Goal: Transaction & Acquisition: Obtain resource

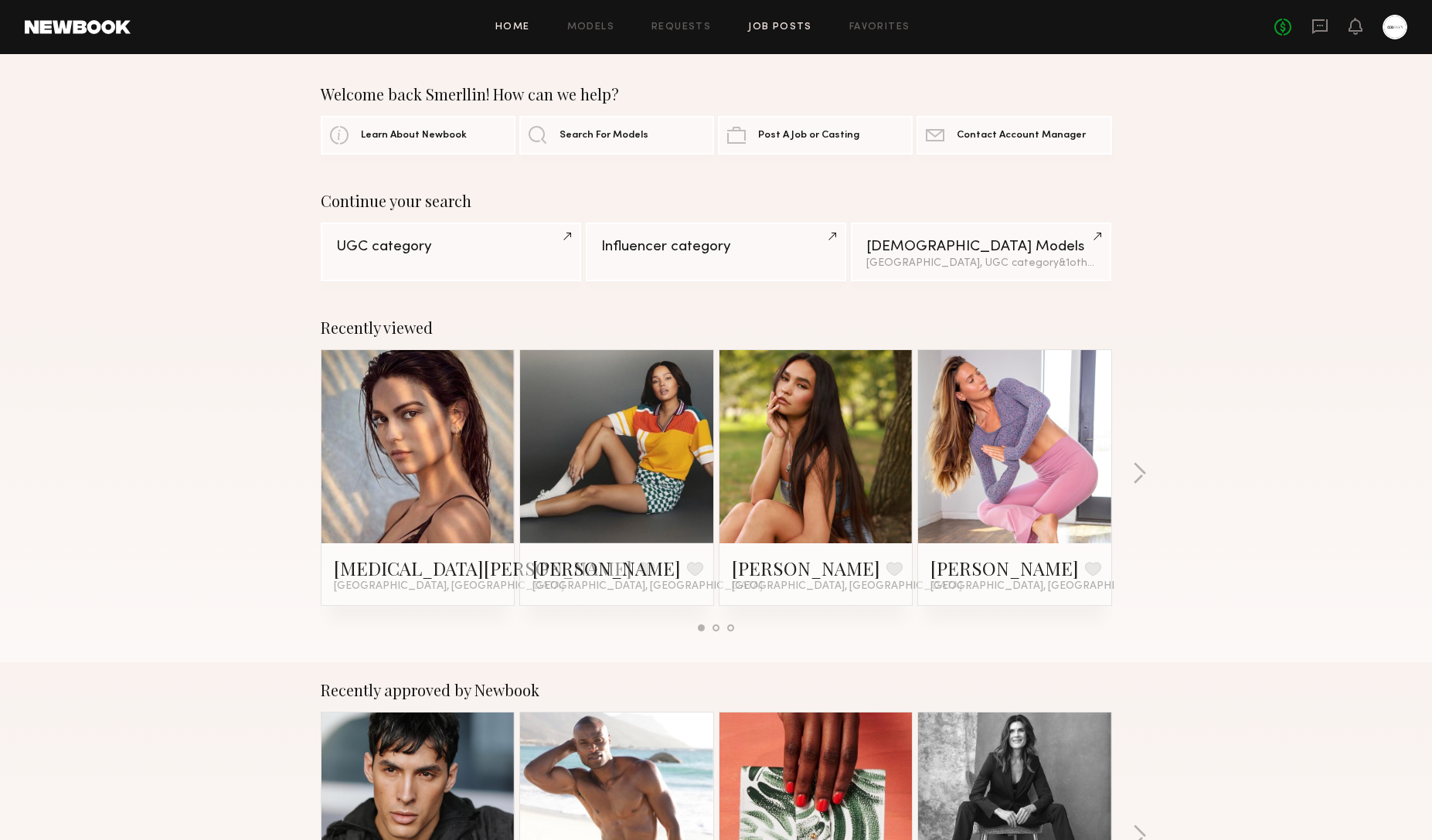
click at [766, 27] on link "Job Posts" at bounding box center [779, 28] width 64 height 10
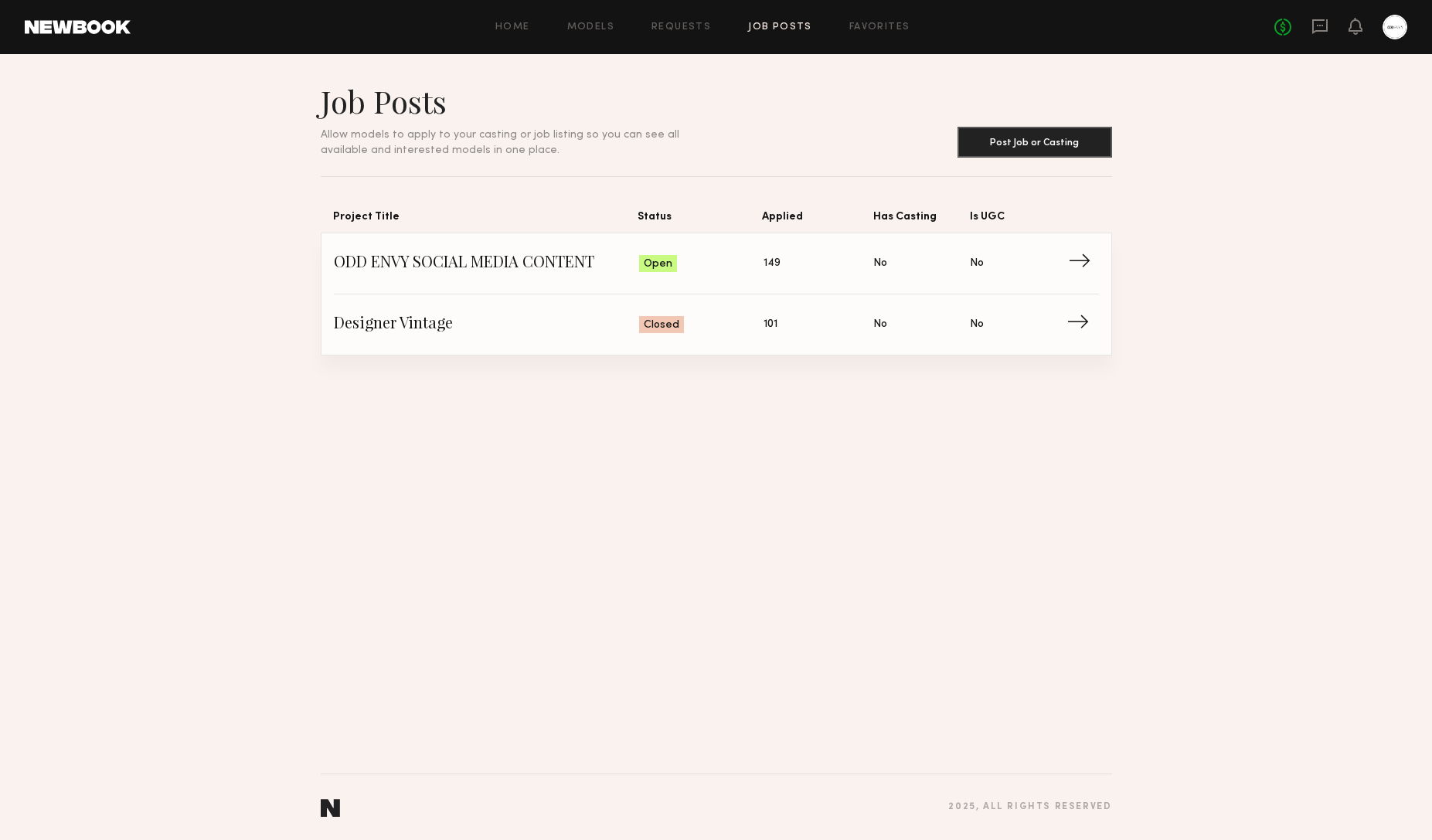
click at [1087, 256] on span "→" at bounding box center [1083, 264] width 32 height 24
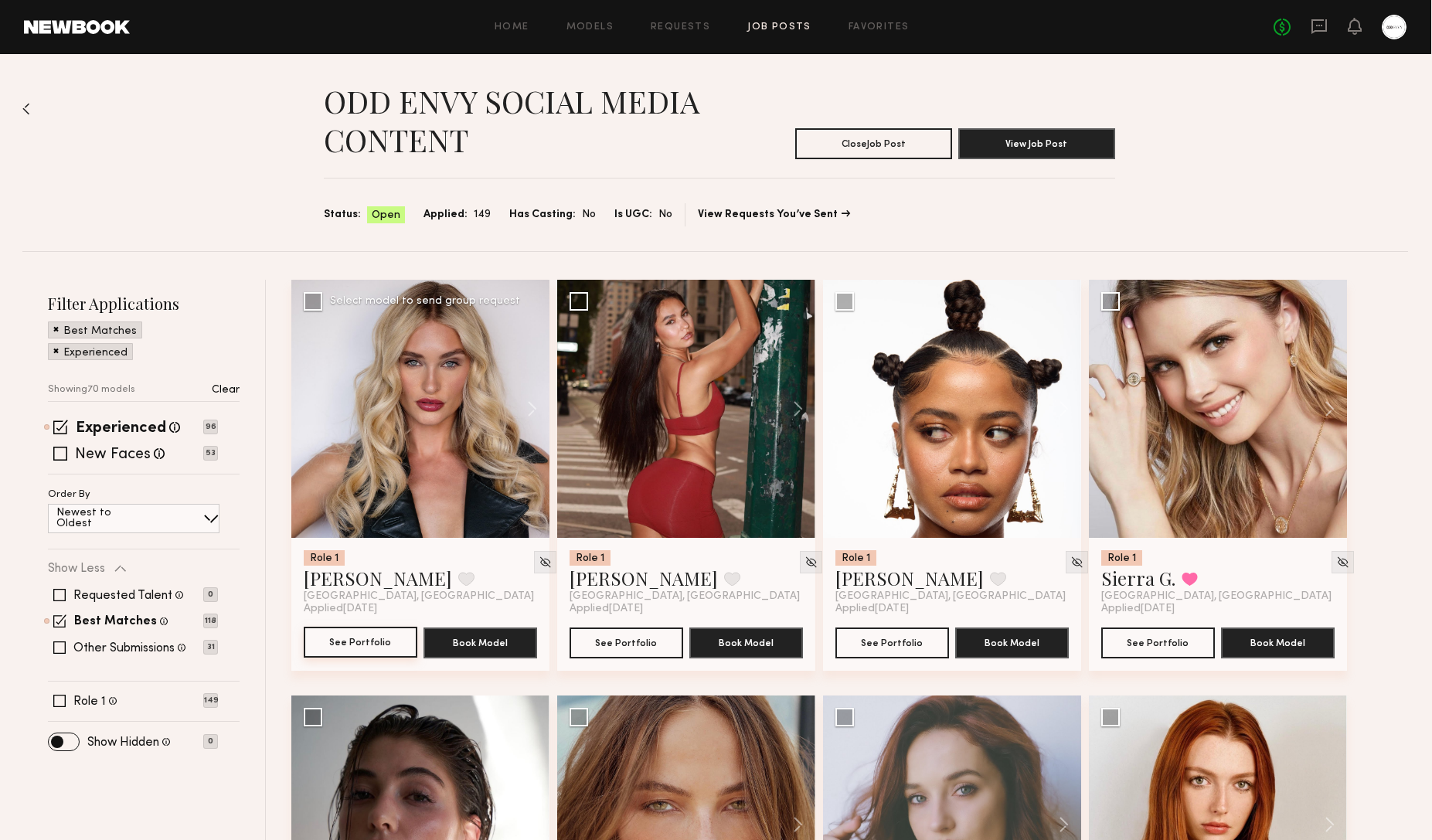
scroll to position [5, 1]
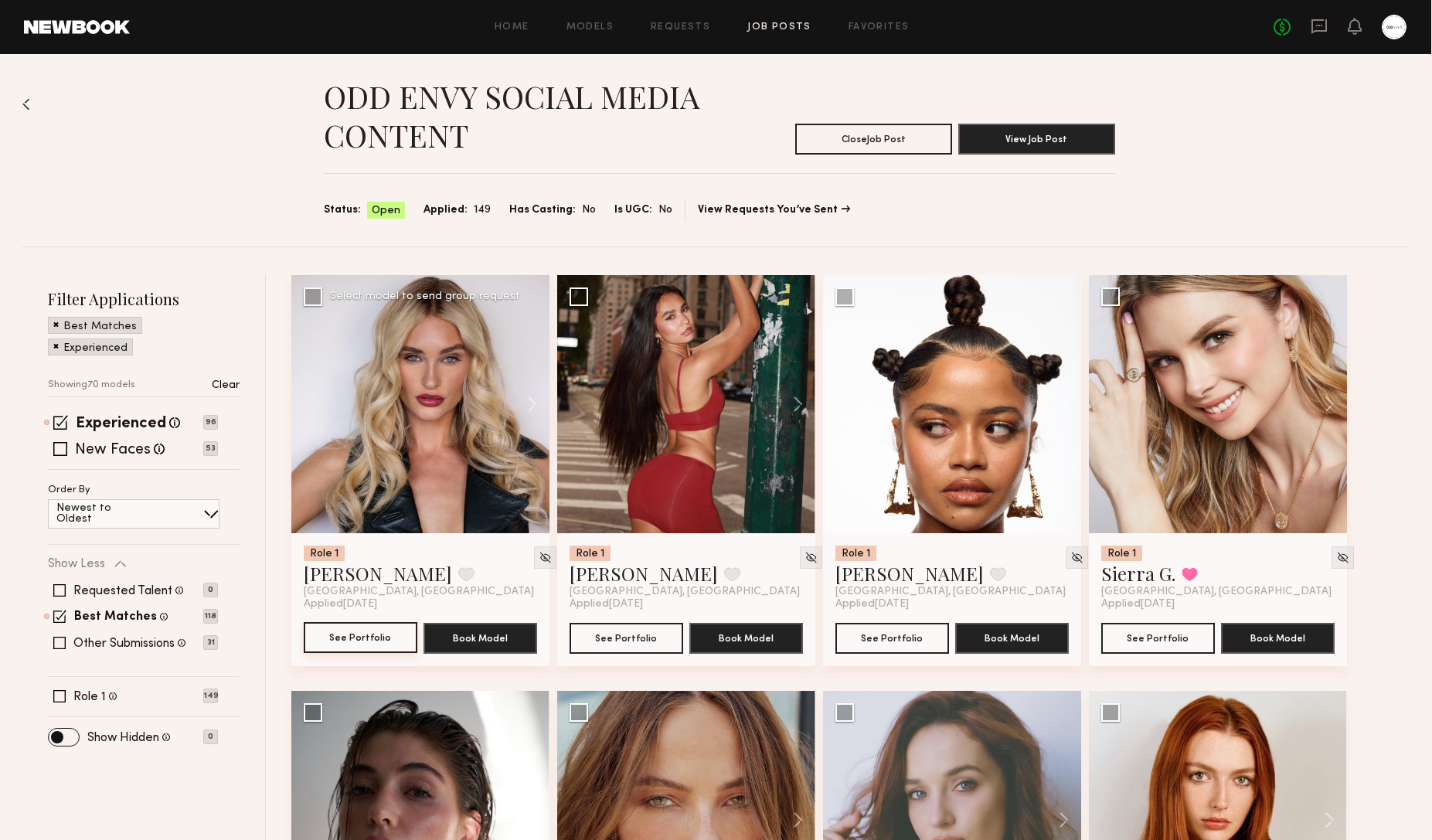
click at [352, 632] on button "See Portfolio" at bounding box center [360, 637] width 114 height 31
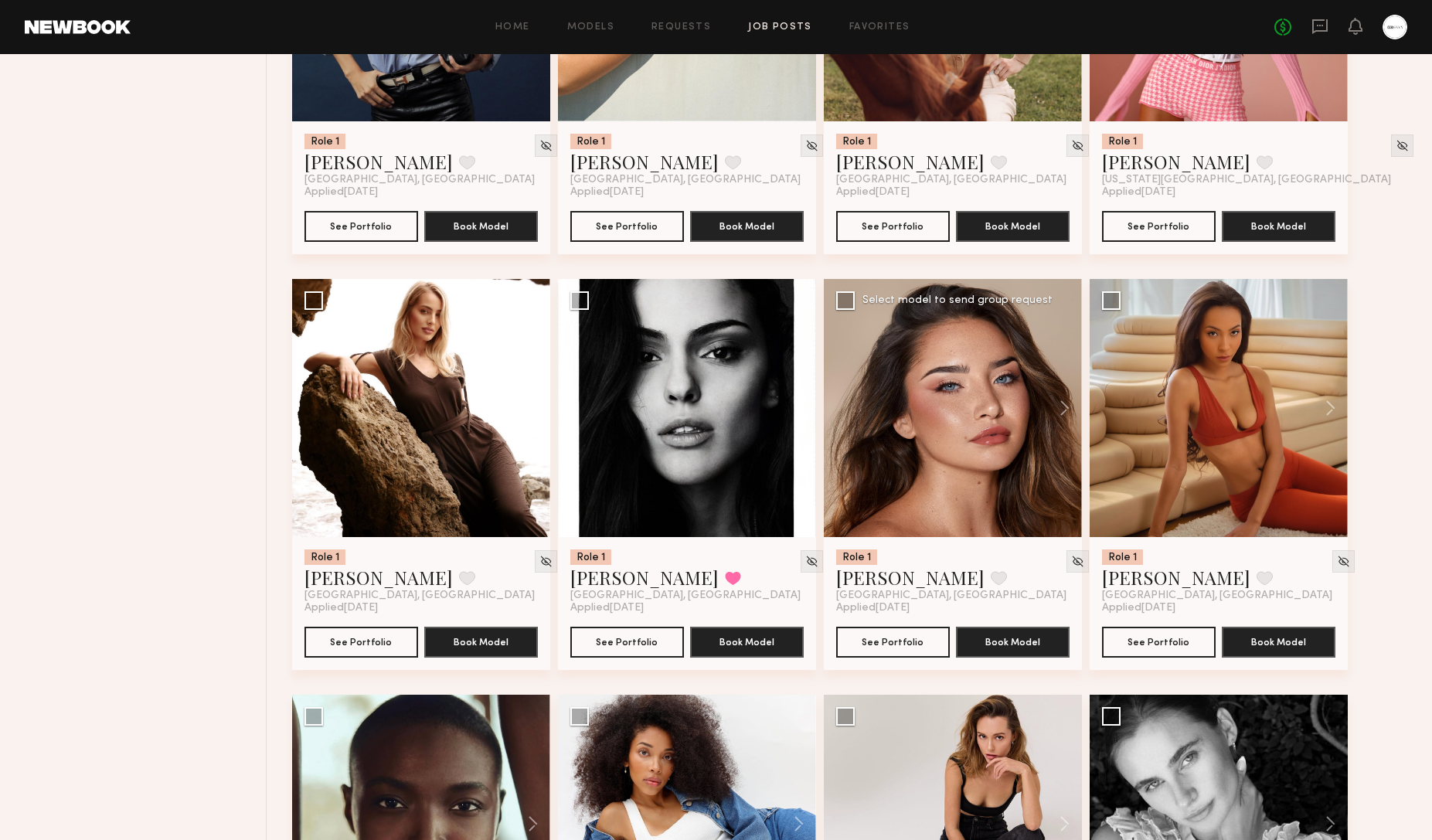
scroll to position [2912, 0]
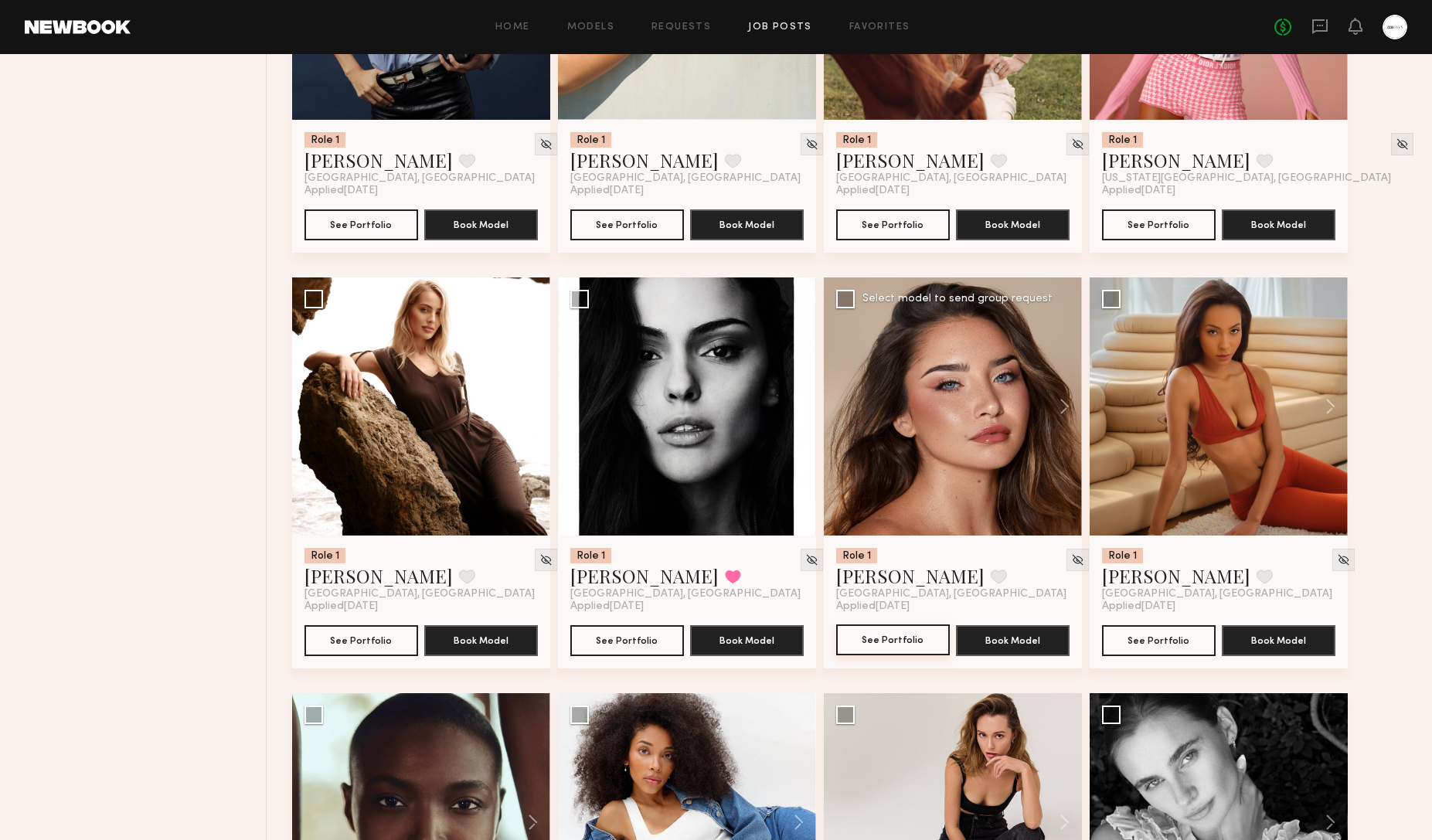
click at [880, 641] on button "See Portfolio" at bounding box center [893, 640] width 114 height 31
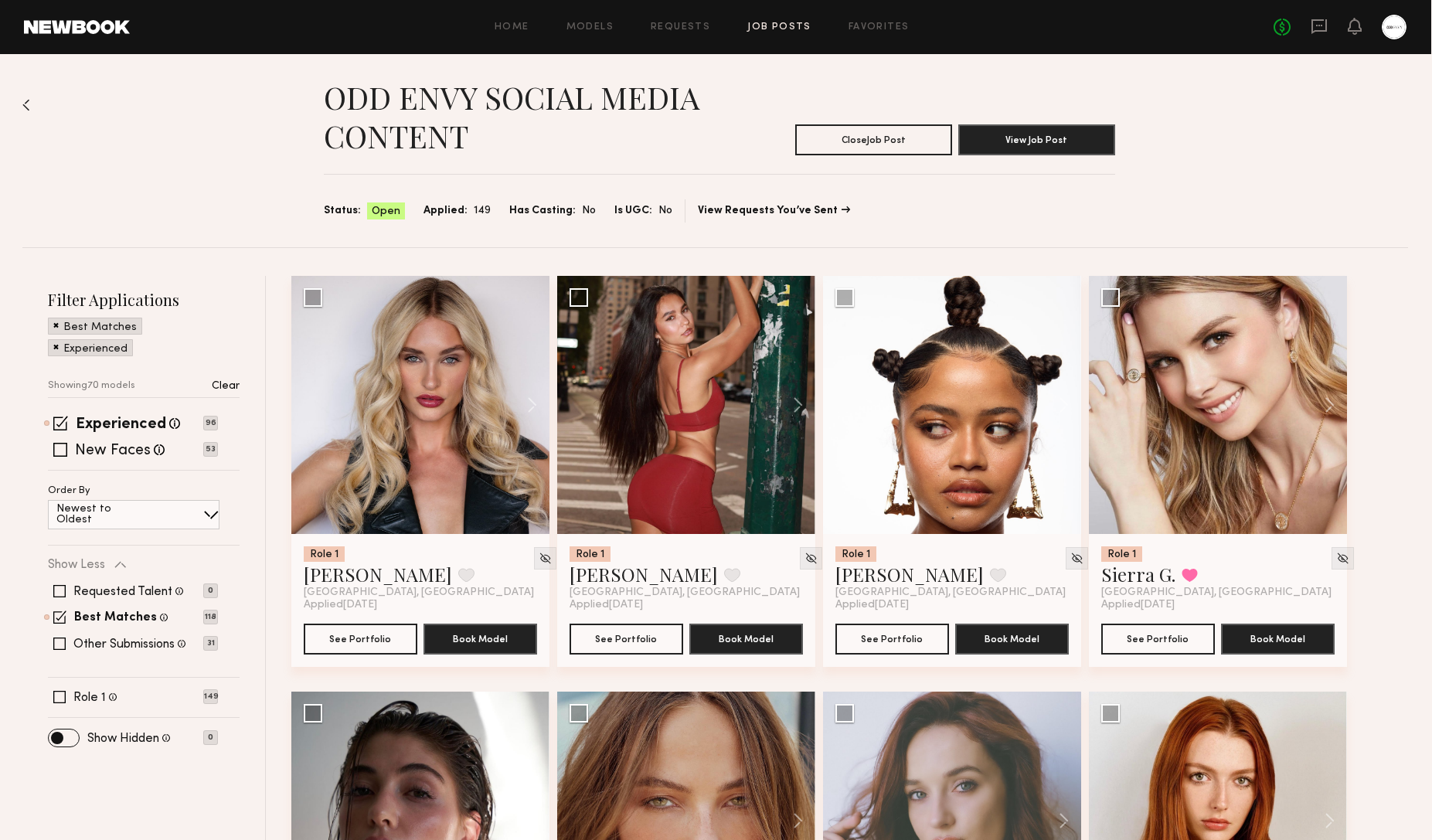
scroll to position [8, 0]
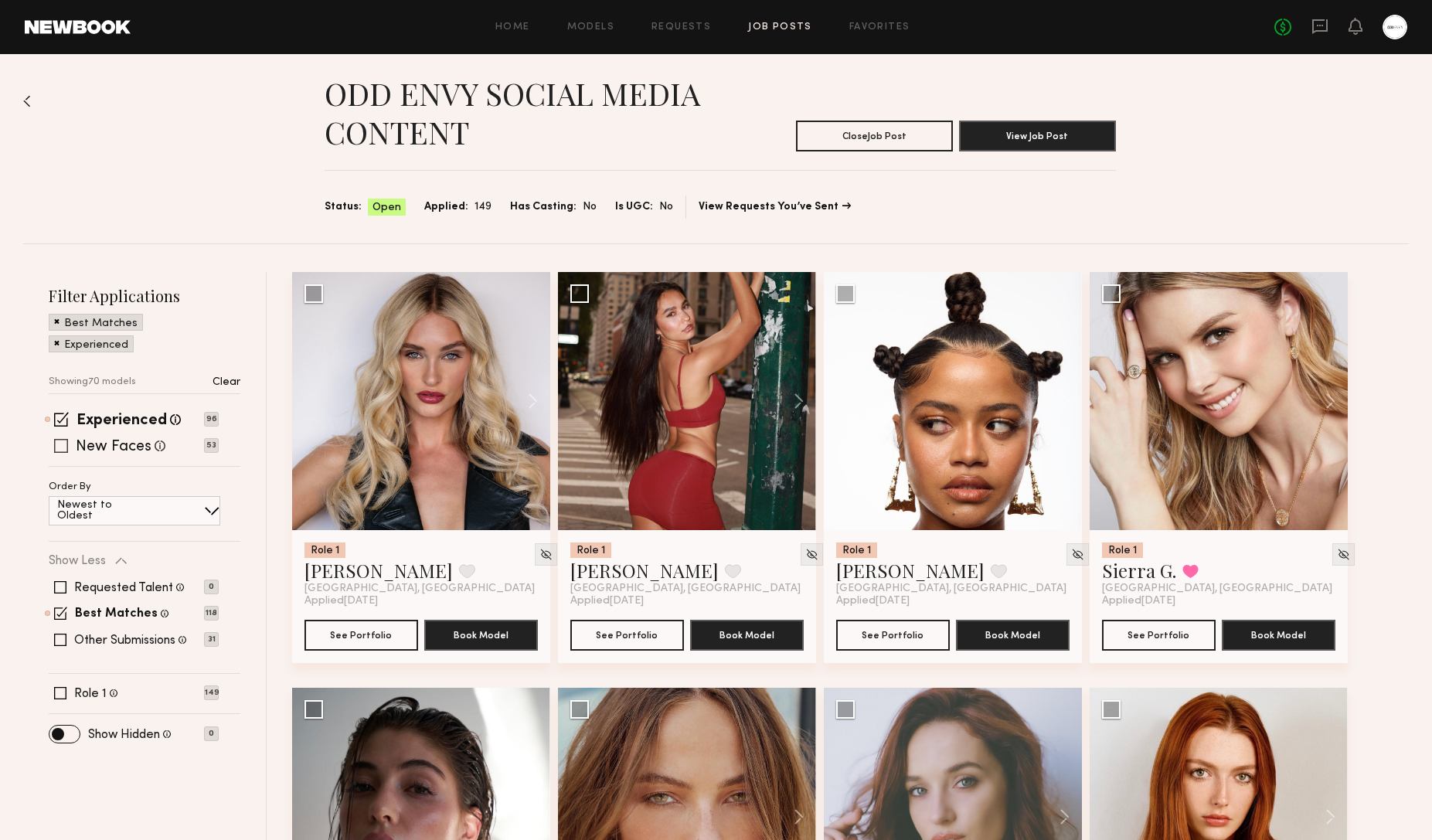
click at [195, 450] on div "New Faces Talent we've deemed to be in the early stages of their professional c…" at bounding box center [134, 445] width 170 height 12
click at [63, 449] on span at bounding box center [61, 445] width 14 height 14
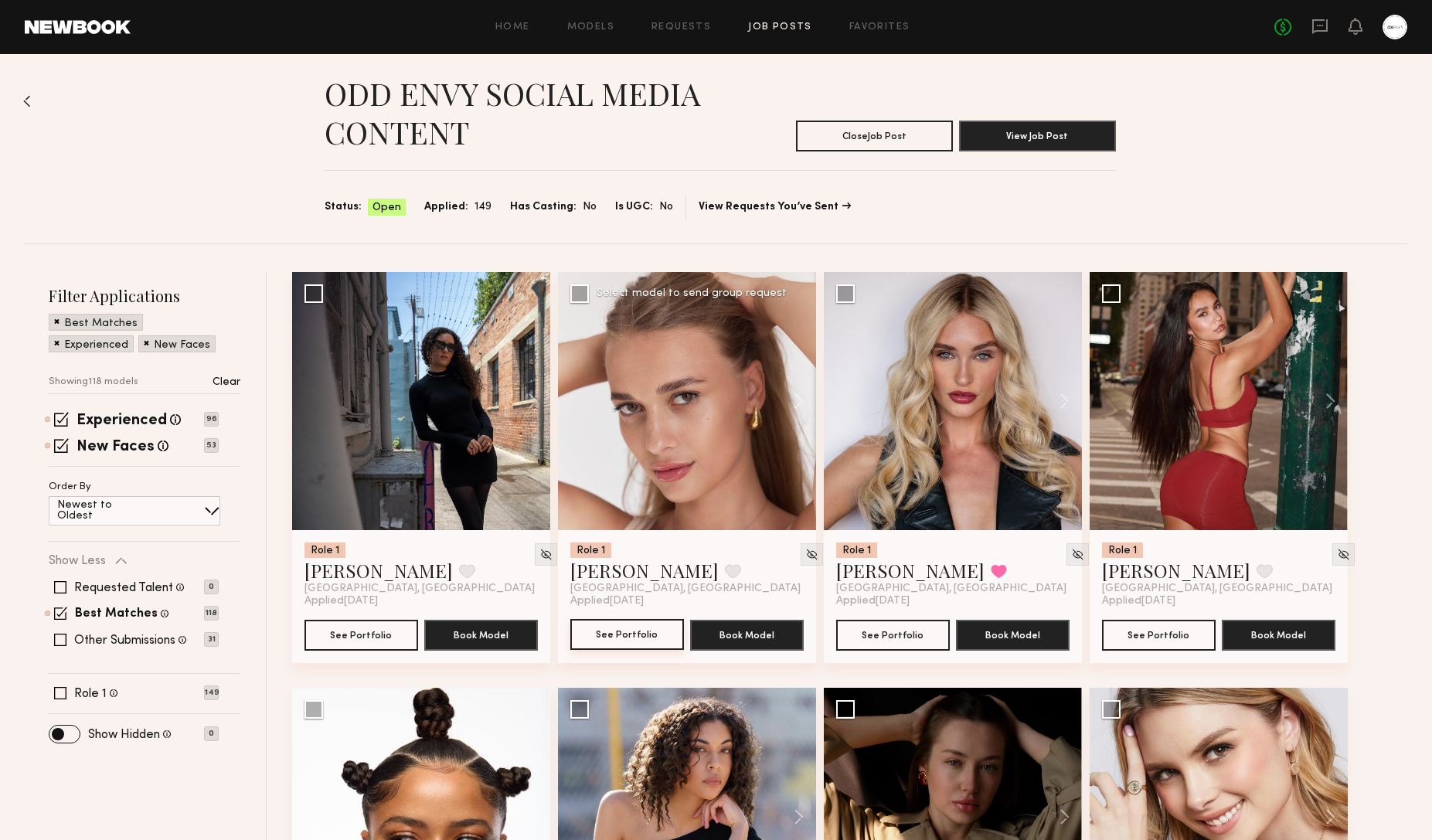
click at [592, 633] on button "See Portfolio" at bounding box center [627, 634] width 114 height 31
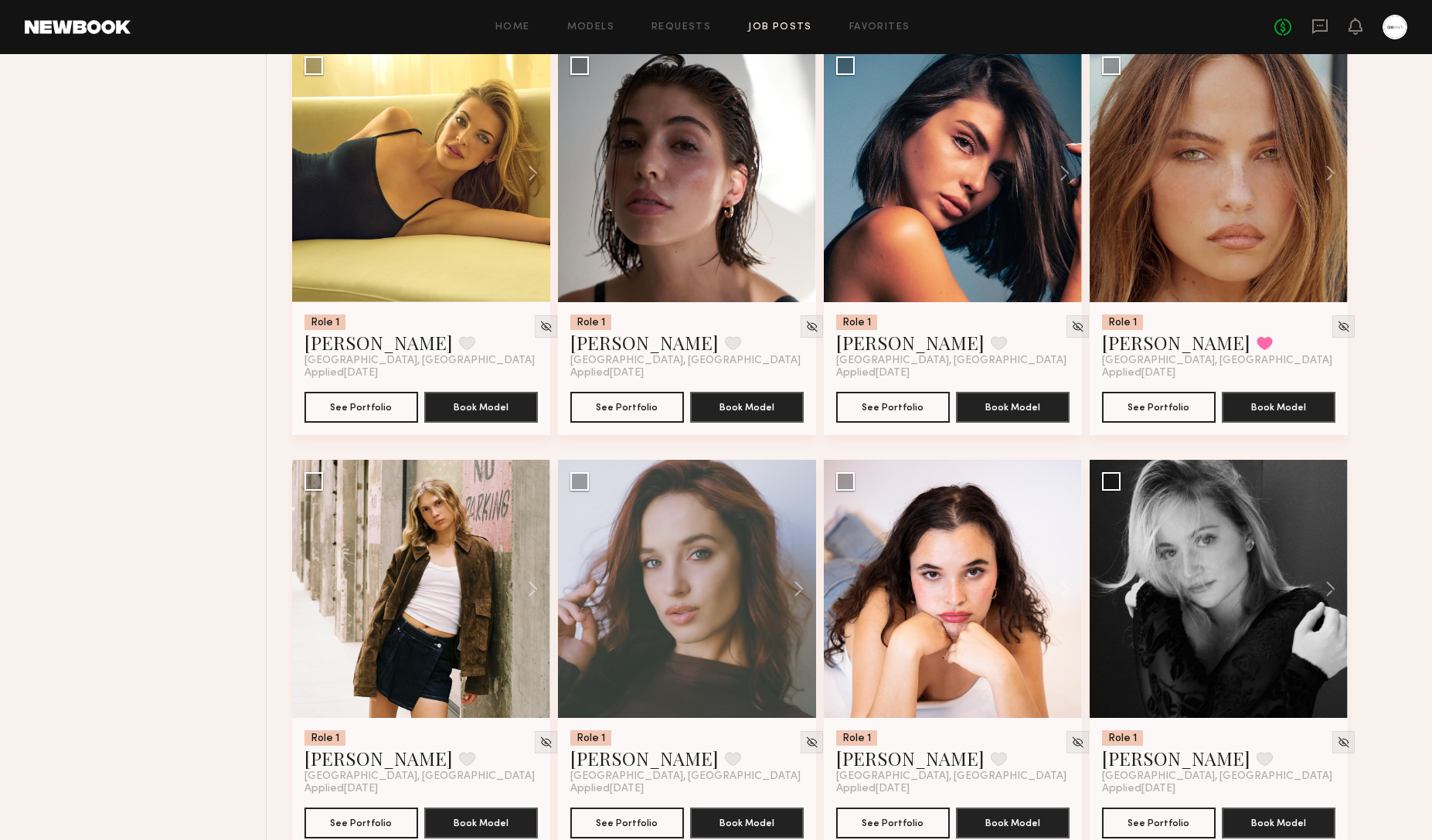
scroll to position [1069, 0]
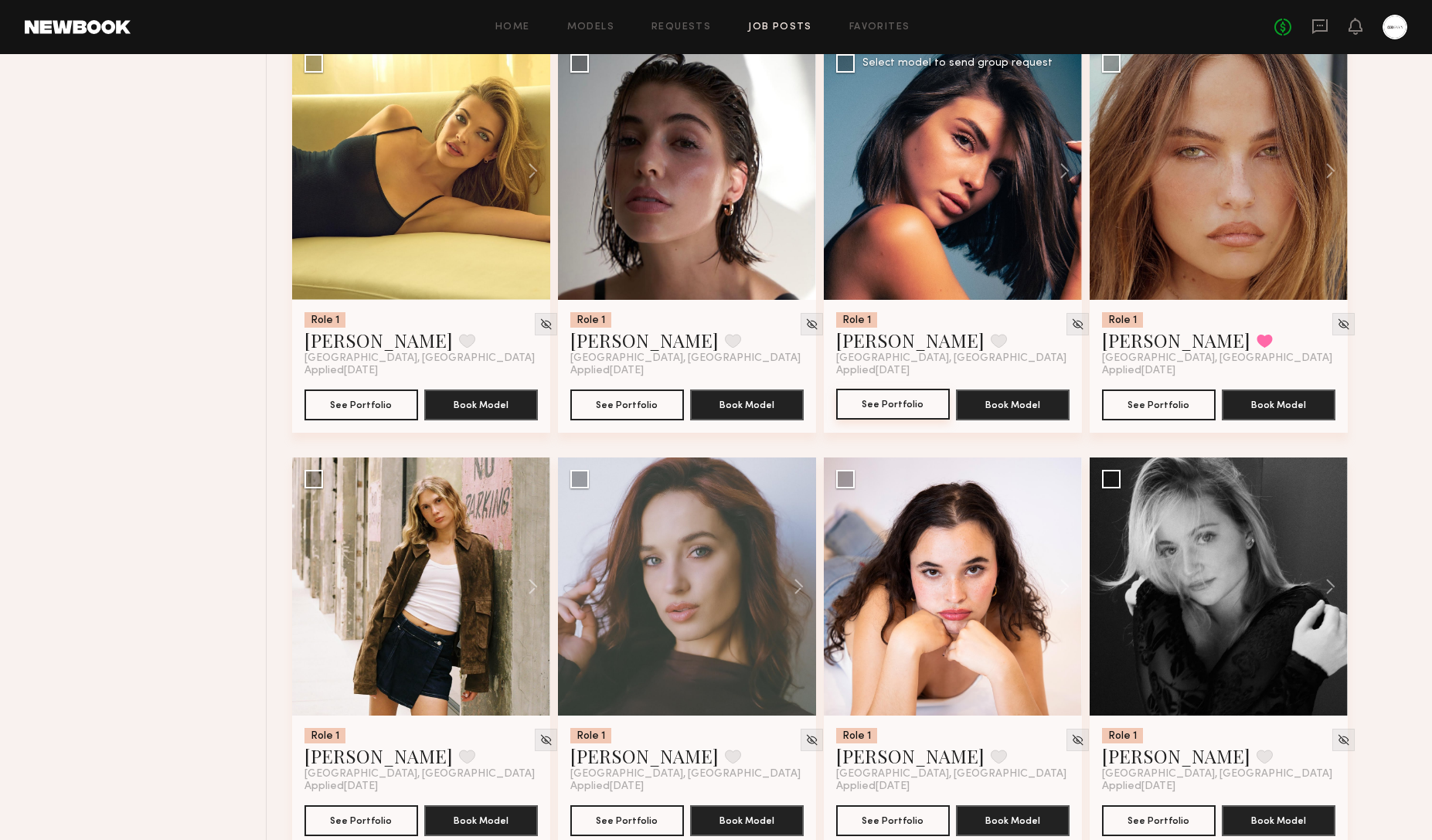
click at [872, 405] on button "See Portfolio" at bounding box center [893, 404] width 114 height 31
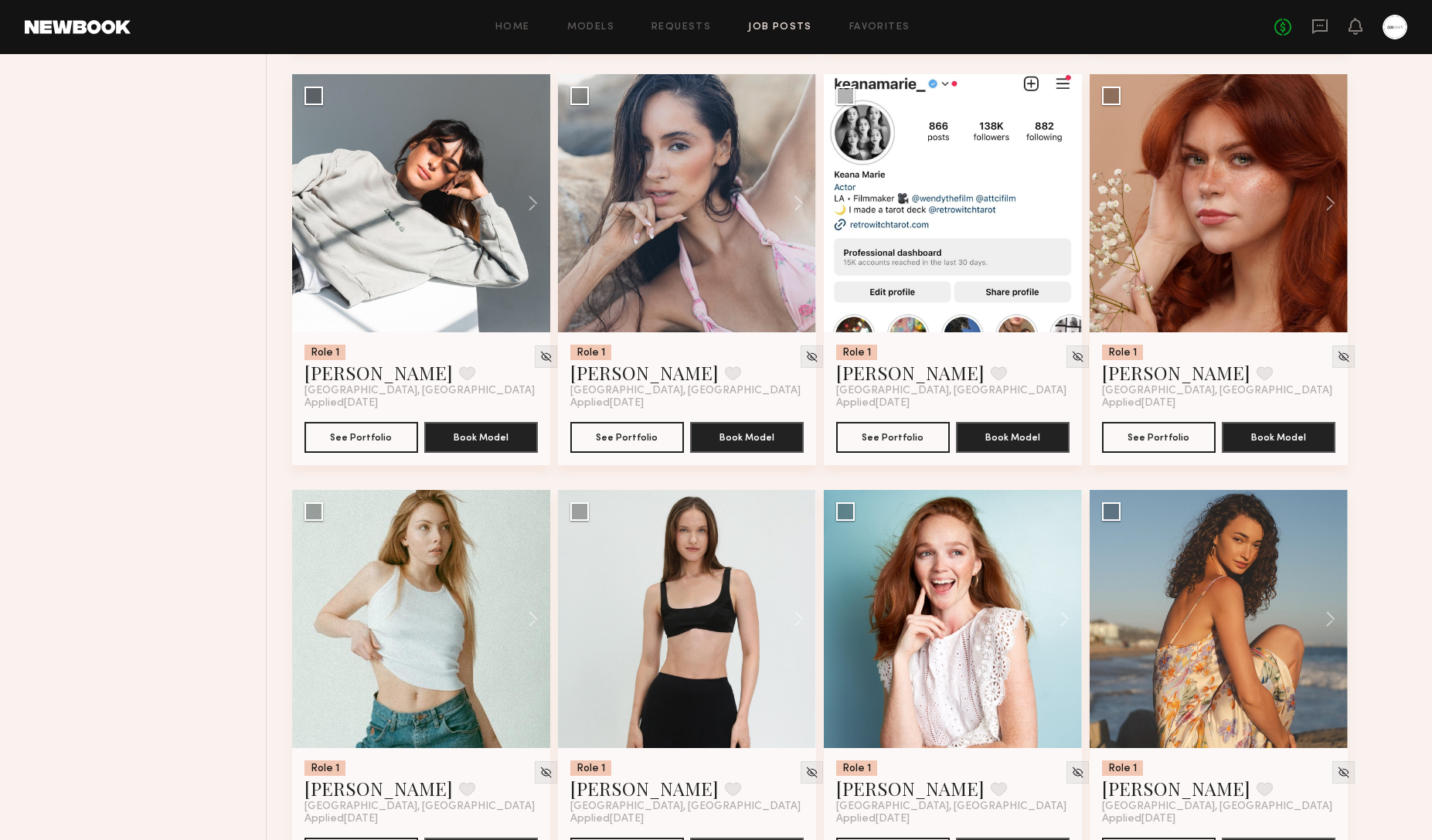
scroll to position [3542, 0]
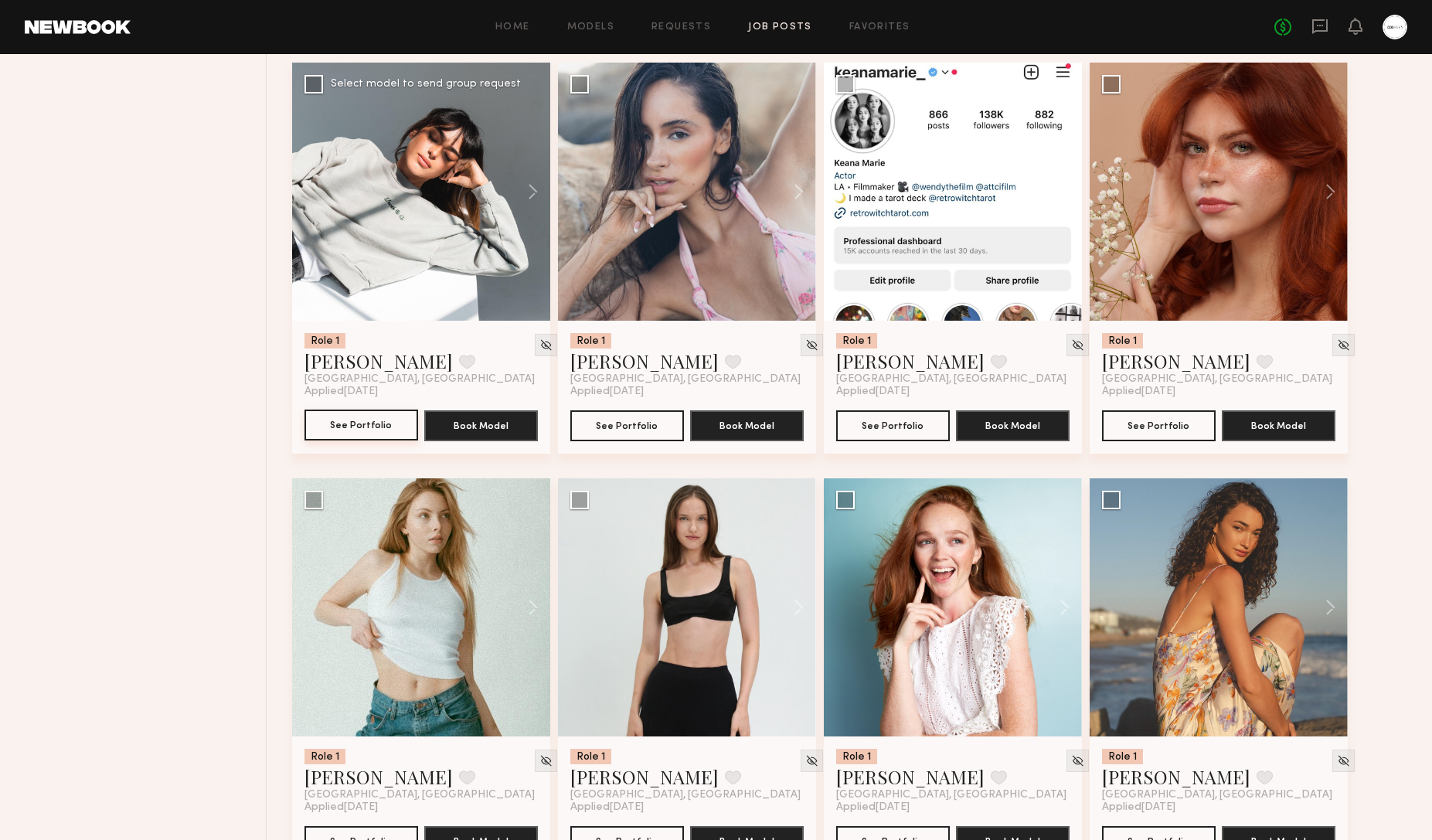
click at [392, 428] on button "See Portfolio" at bounding box center [361, 425] width 114 height 31
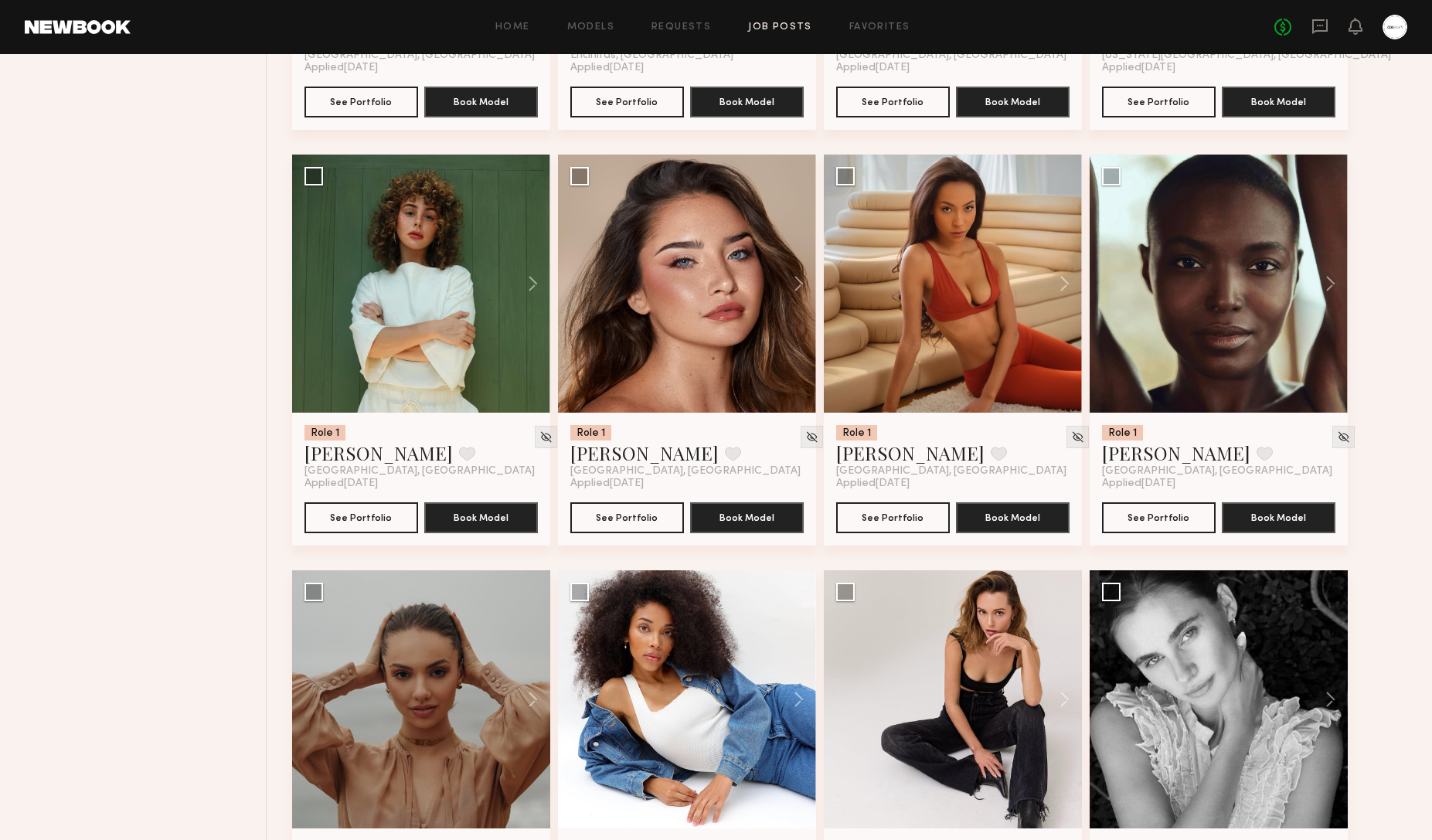
scroll to position [5948, 0]
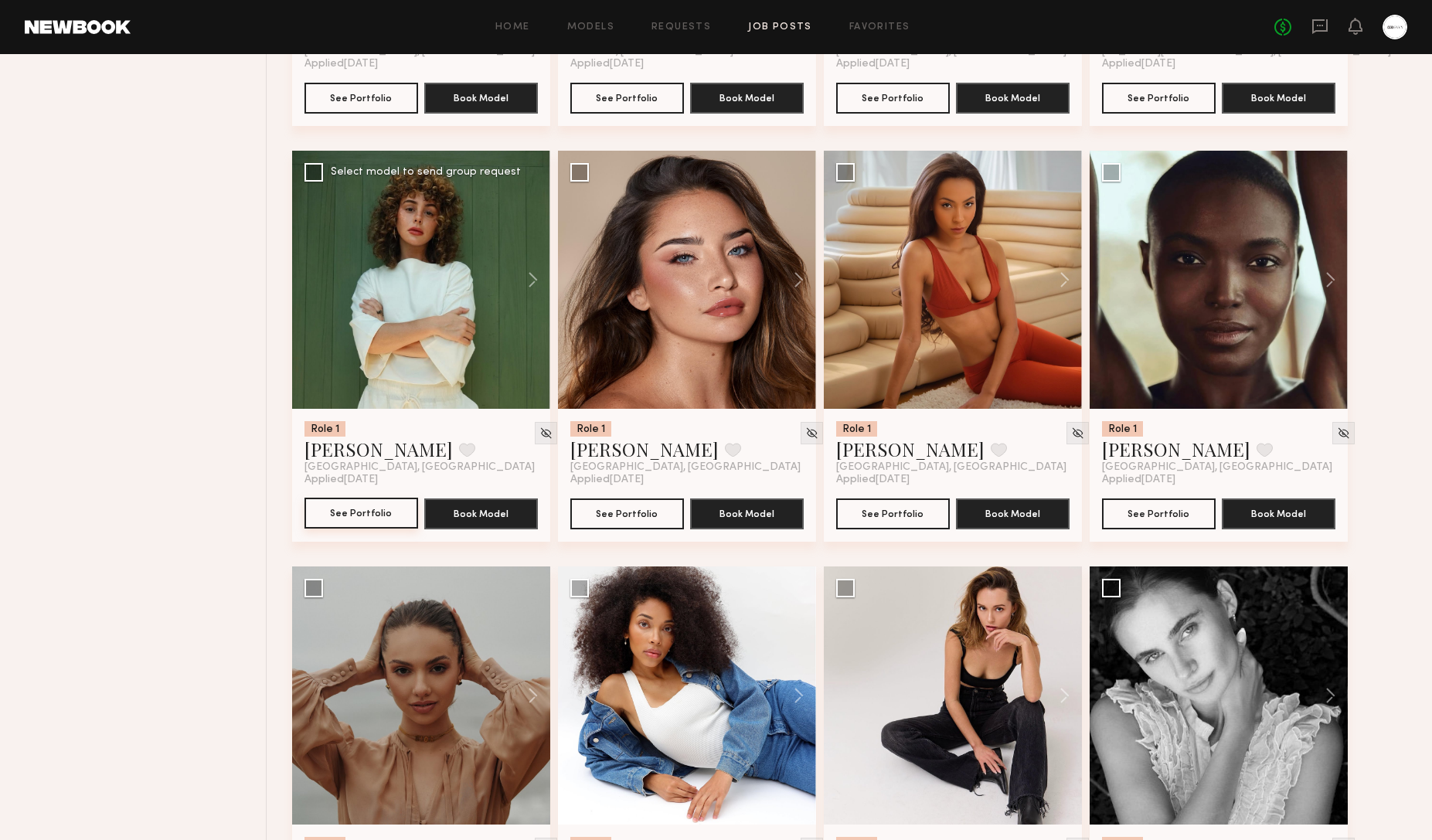
click at [358, 513] on button "See Portfolio" at bounding box center [361, 513] width 114 height 31
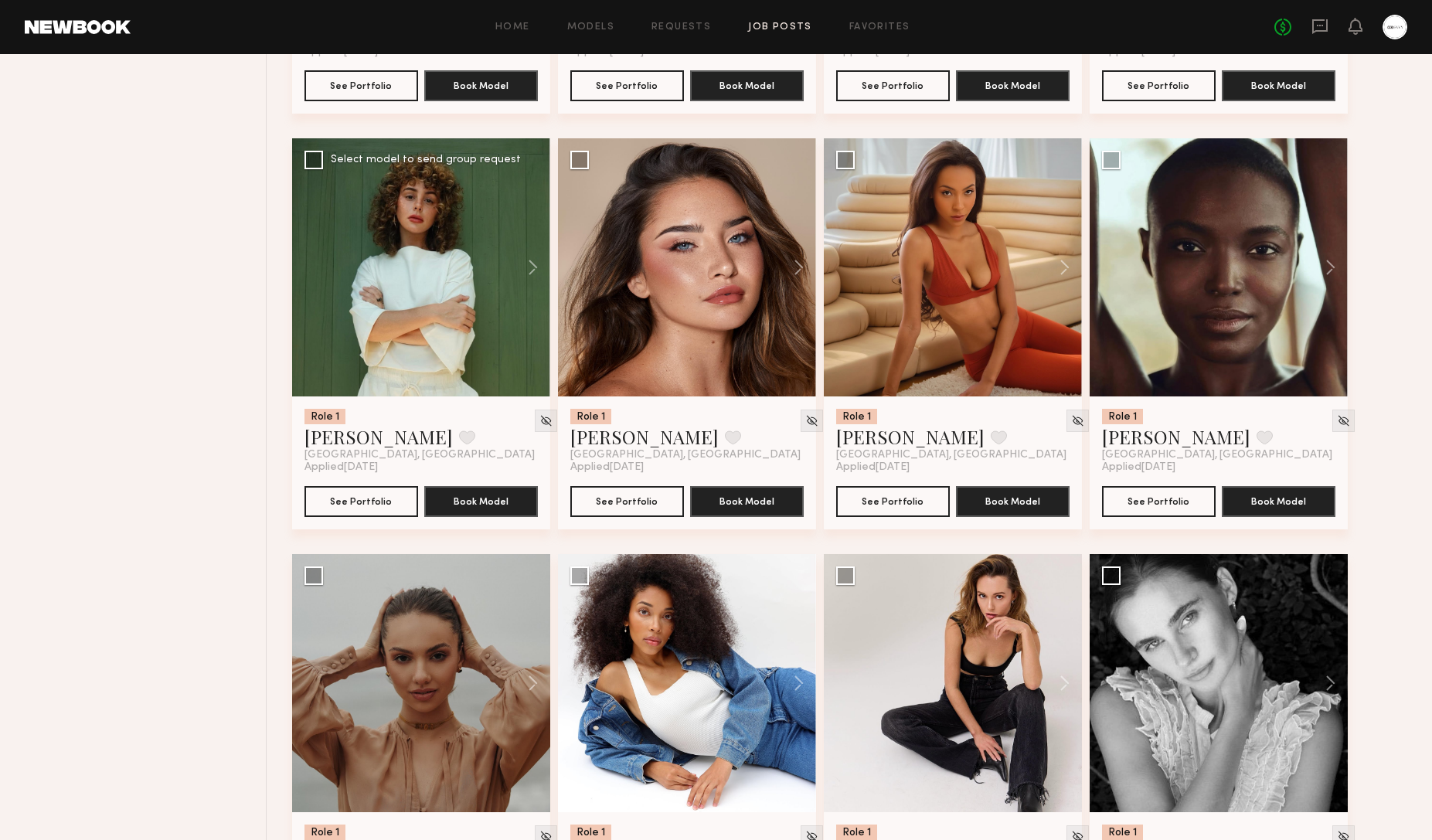
scroll to position [5964, 0]
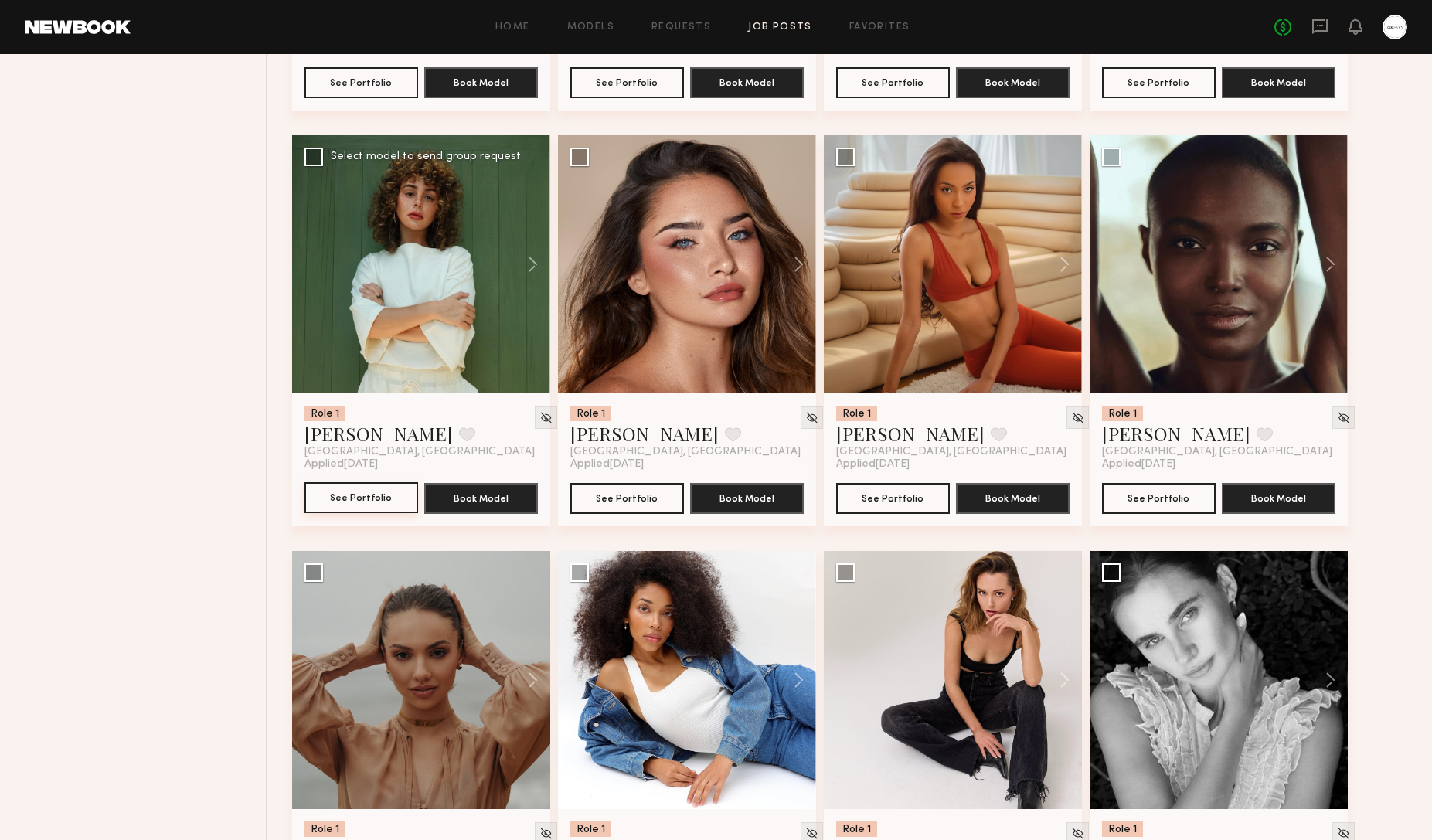
click at [356, 492] on button "See Portfolio" at bounding box center [361, 498] width 114 height 31
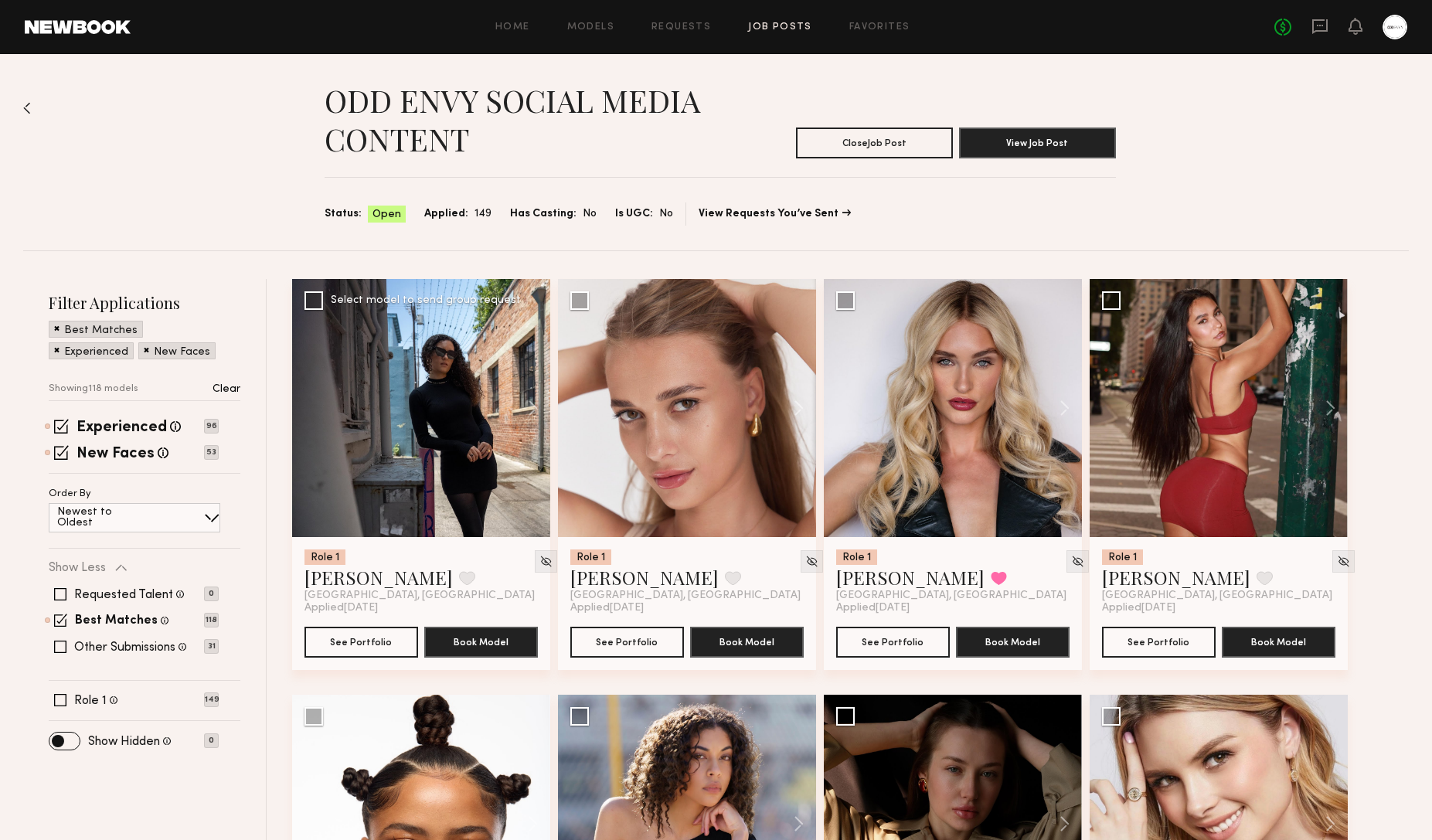
scroll to position [6, 0]
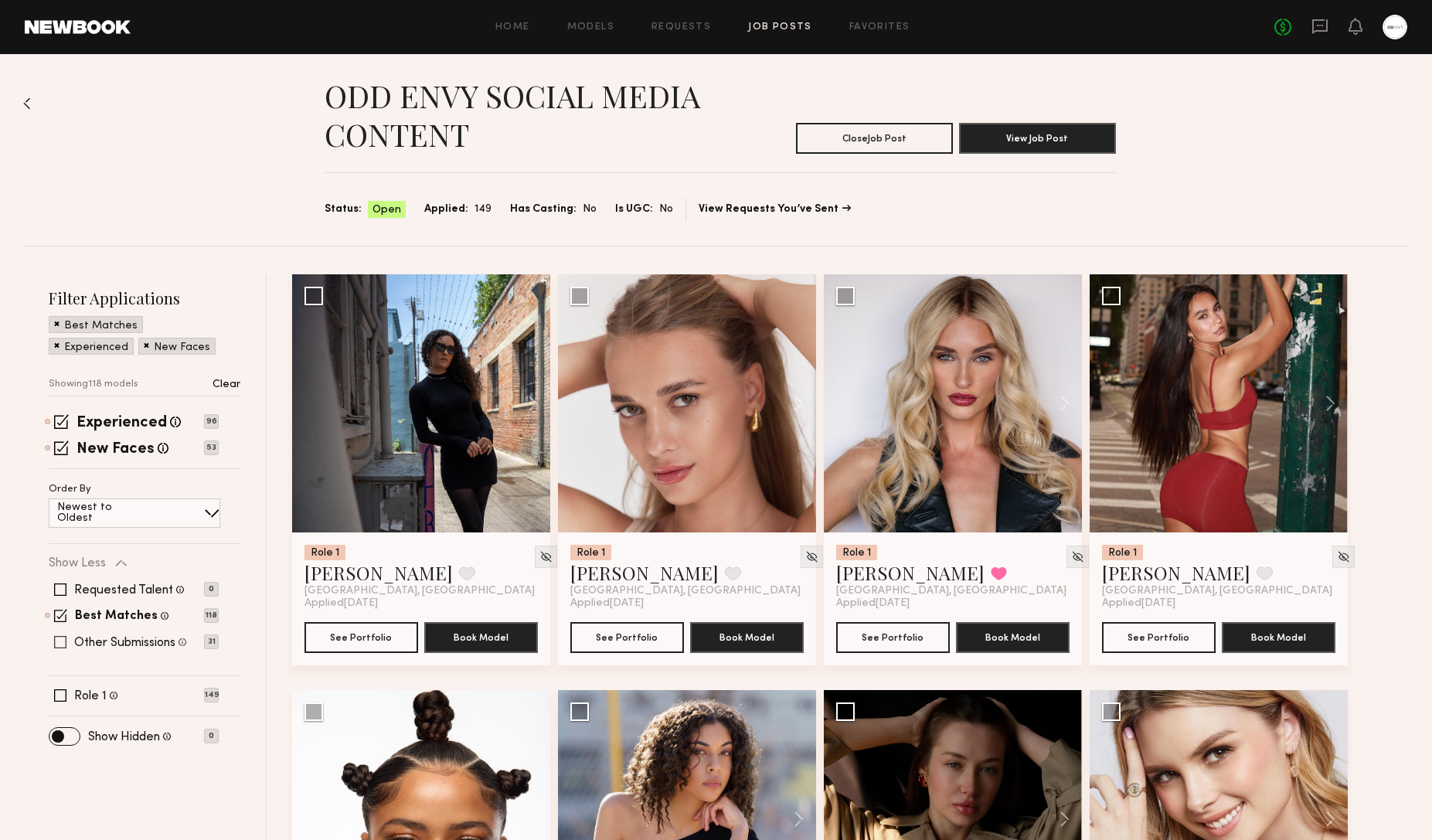
click at [64, 643] on span at bounding box center [60, 641] width 12 height 12
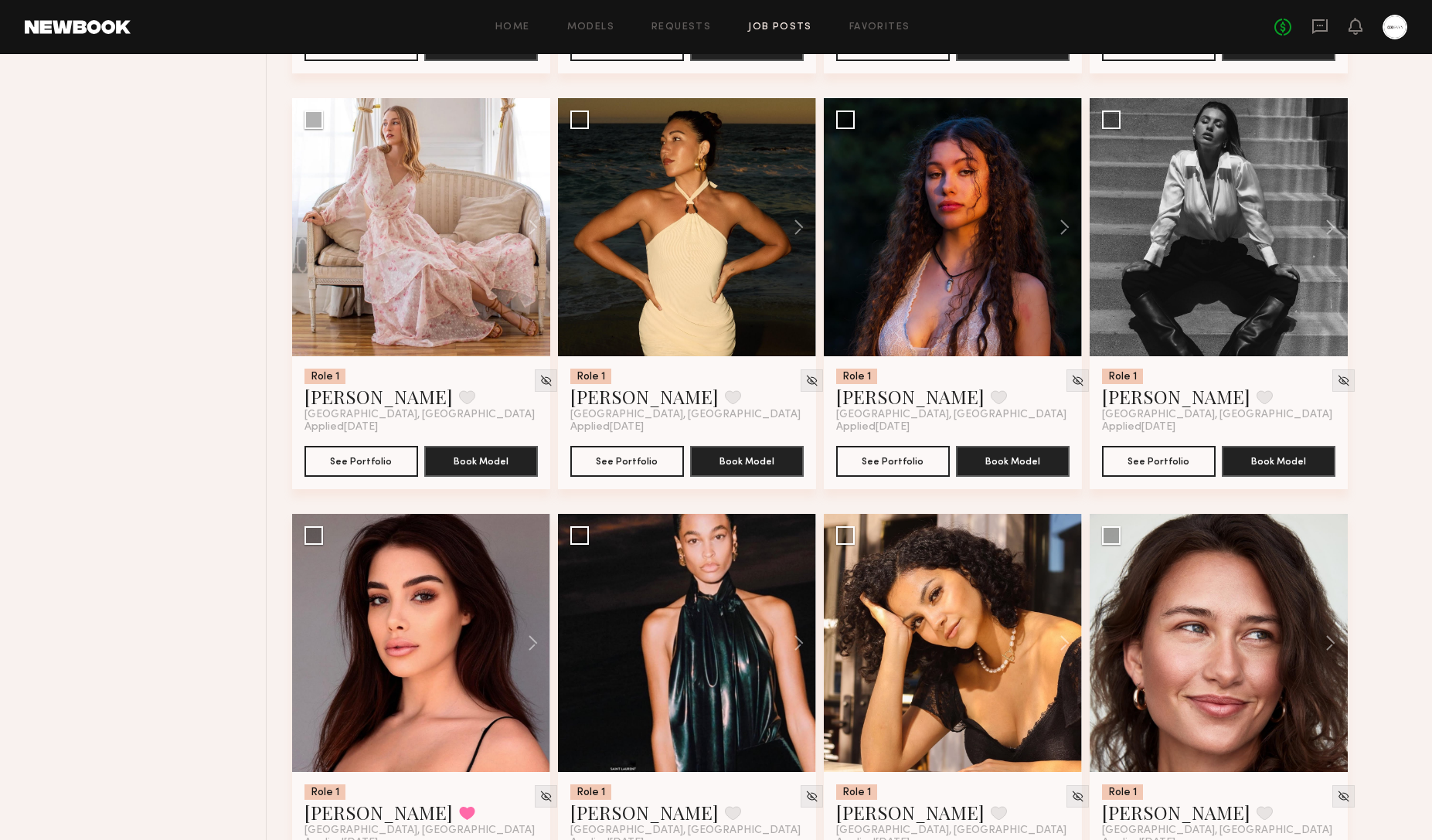
scroll to position [12213, 0]
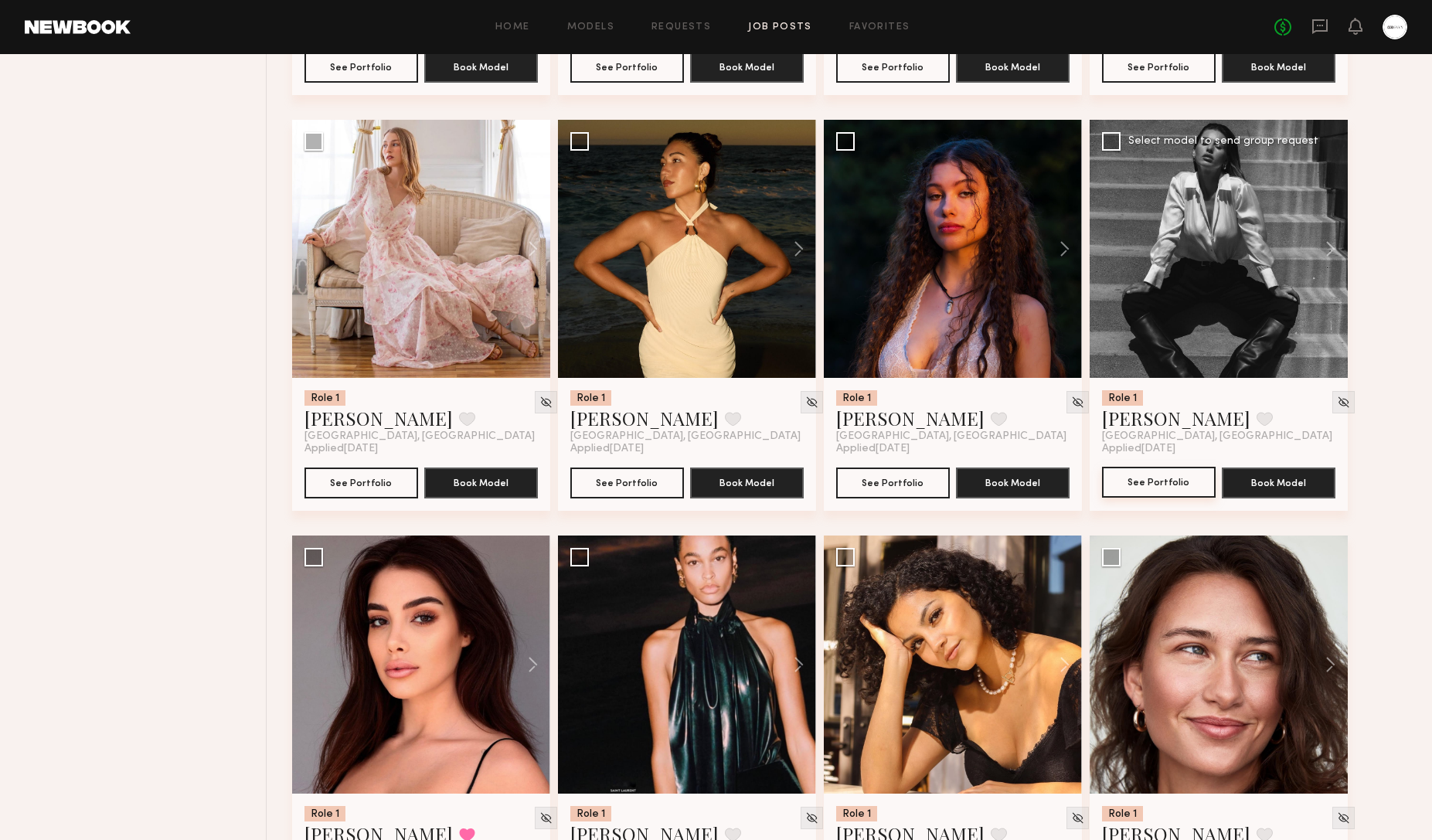
click at [1158, 486] on button "See Portfolio" at bounding box center [1159, 482] width 114 height 31
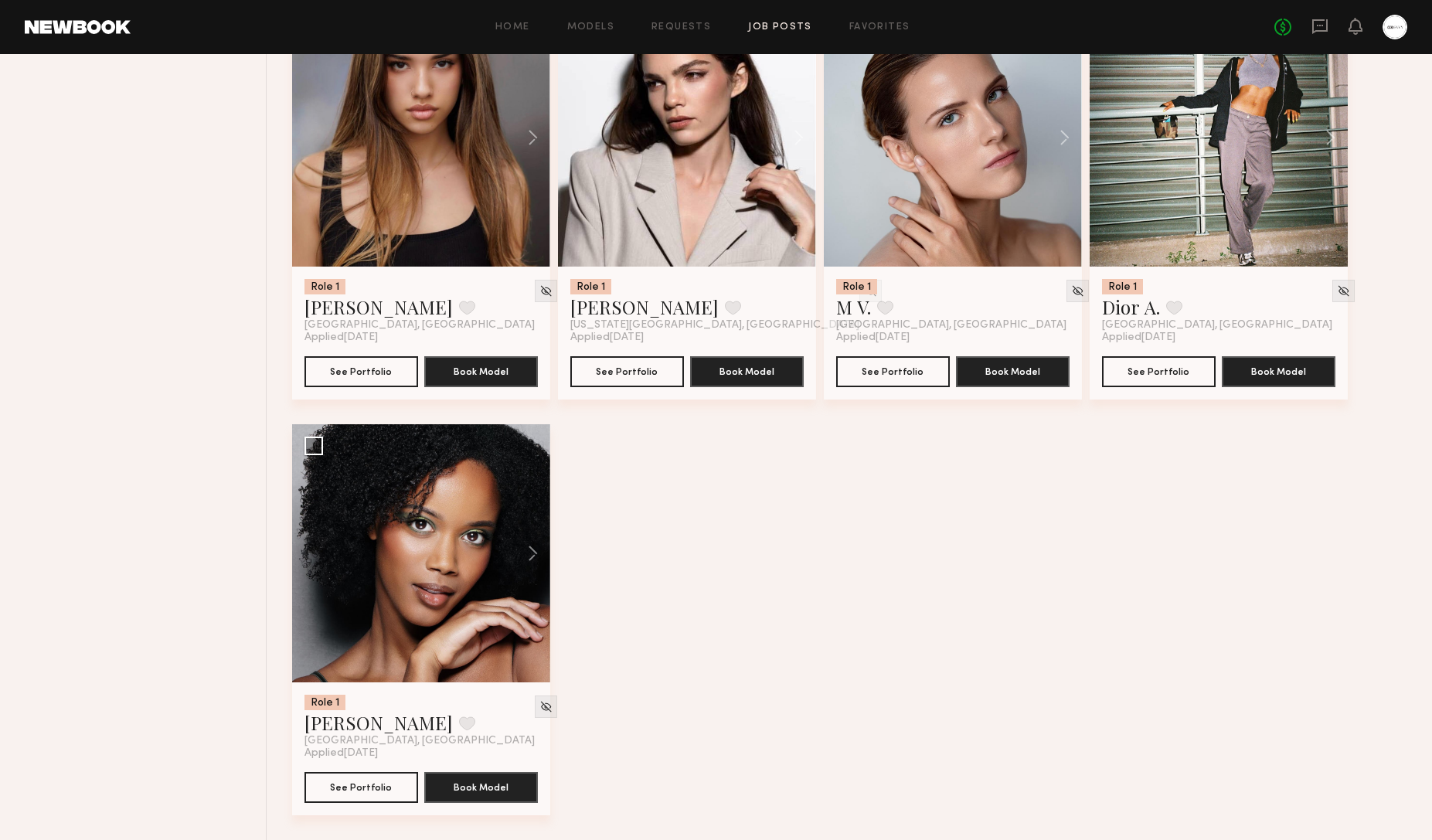
scroll to position [15234, 0]
click at [581, 18] on div "Home Models Requests Job Posts Favorites Sign Out No fees up to $5,000" at bounding box center [769, 27] width 1276 height 24
click at [687, 21] on div "Home Models Requests Job Posts Favorites Sign Out No fees up to $5,000" at bounding box center [769, 27] width 1276 height 24
click at [700, 32] on div "Home Models Requests Job Posts Favorites Sign Out No fees up to $5,000" at bounding box center [769, 27] width 1276 height 24
click at [696, 24] on link "Requests" at bounding box center [680, 28] width 59 height 10
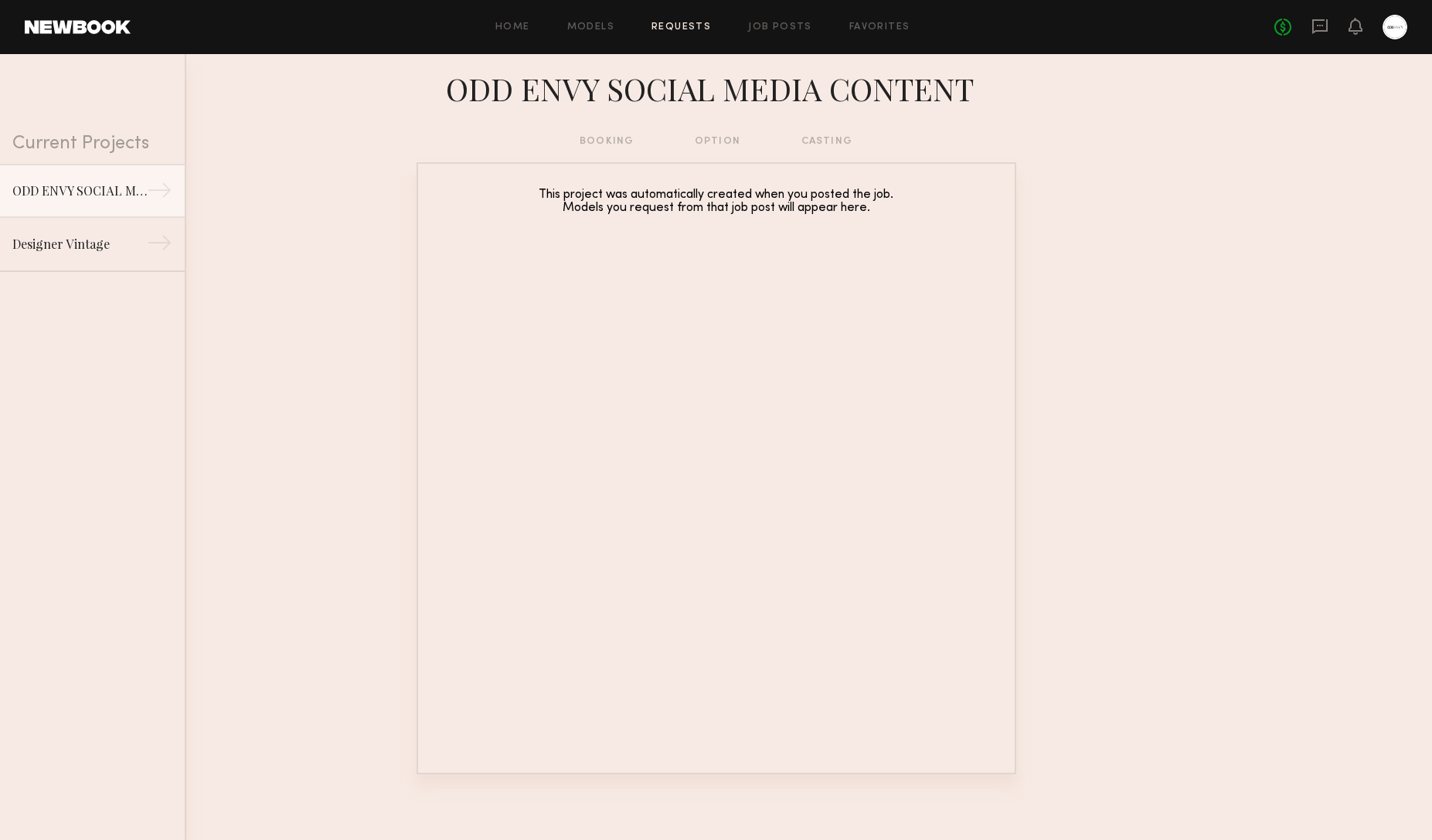
click at [523, 20] on div "Home Models Requests Job Posts Favorites Sign Out No fees up to $5,000" at bounding box center [769, 27] width 1276 height 24
click at [530, 25] on link "Home" at bounding box center [512, 28] width 35 height 10
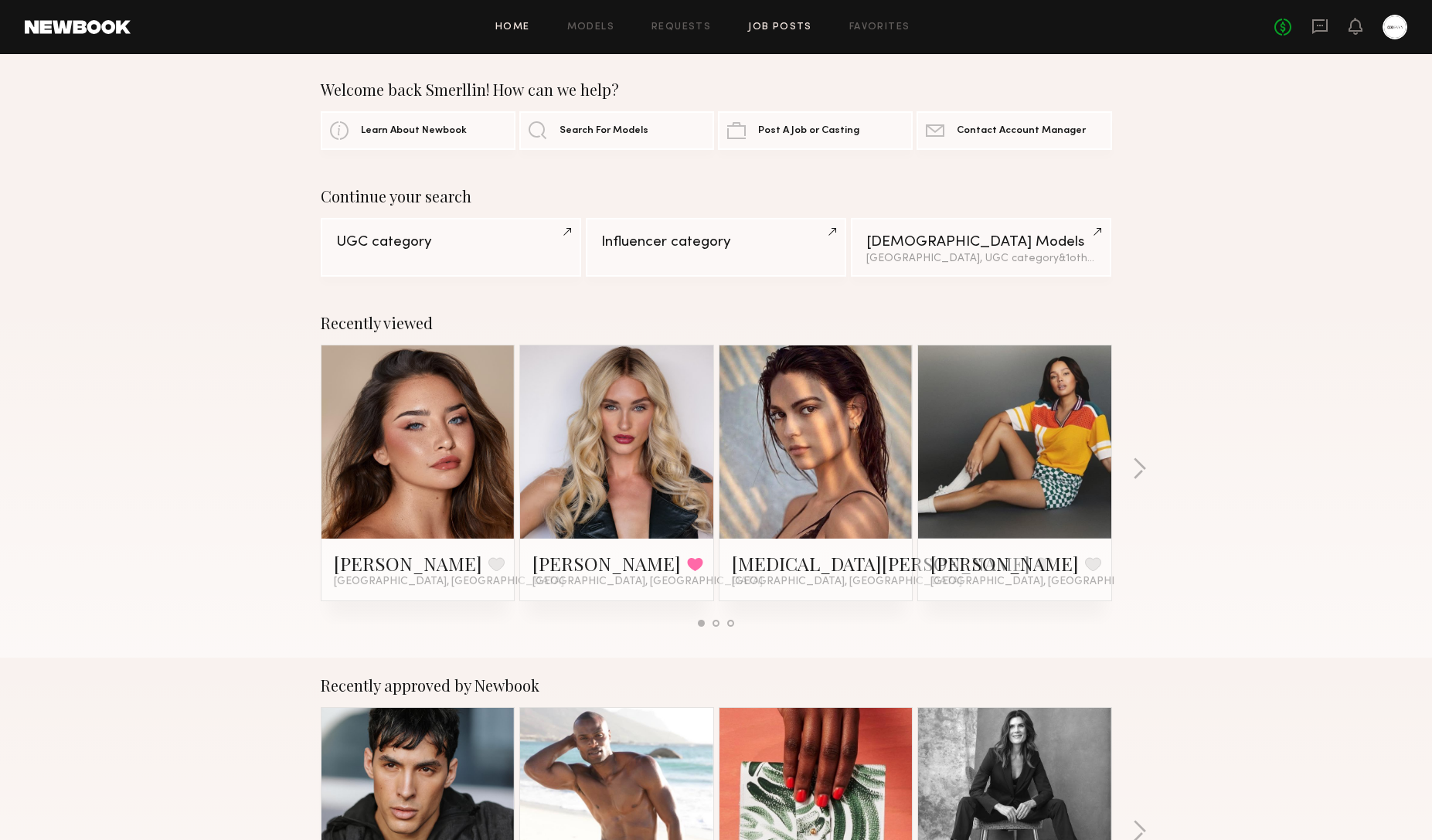
scroll to position [3, 0]
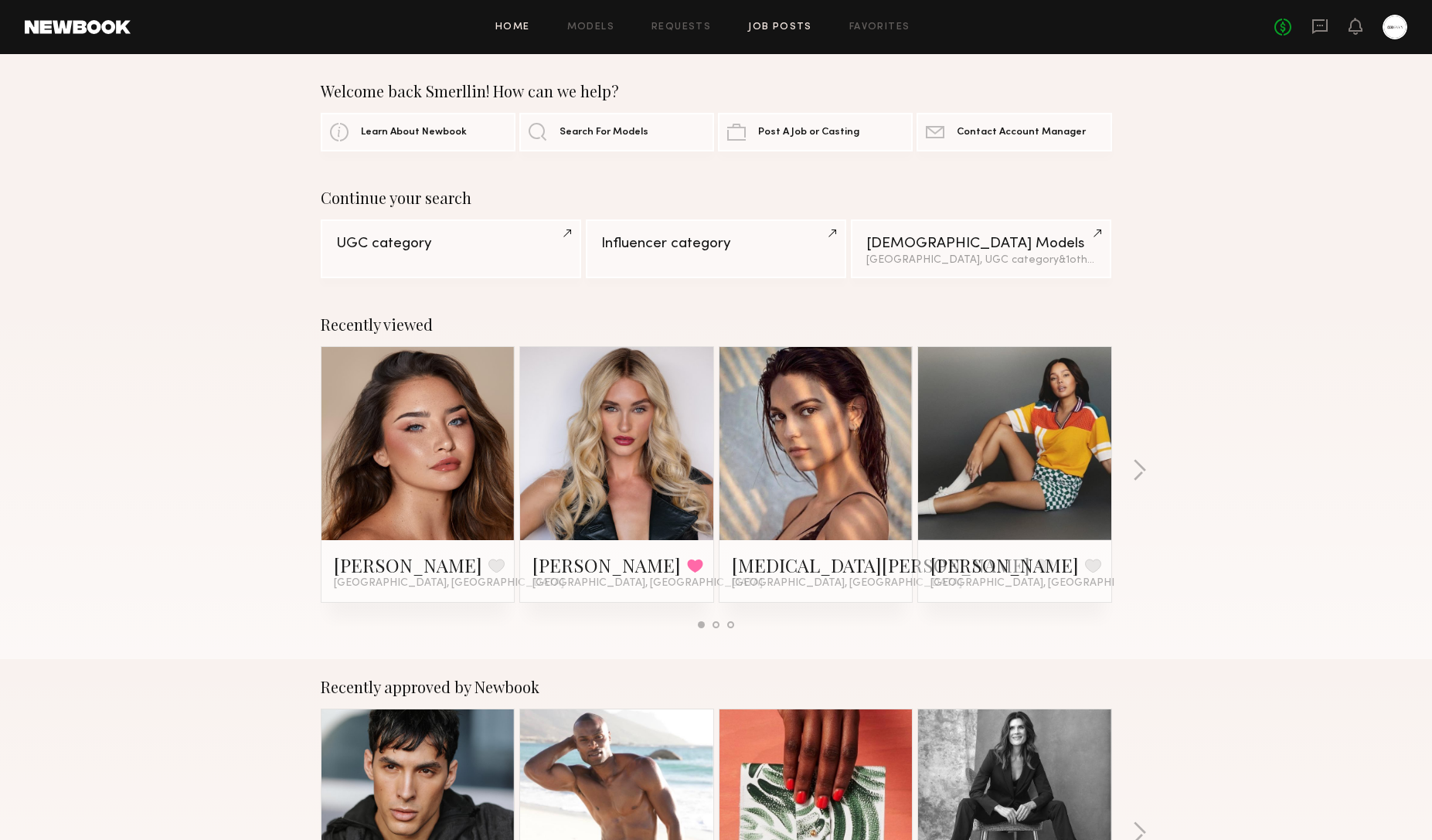
click at [790, 24] on link "Job Posts" at bounding box center [779, 28] width 64 height 10
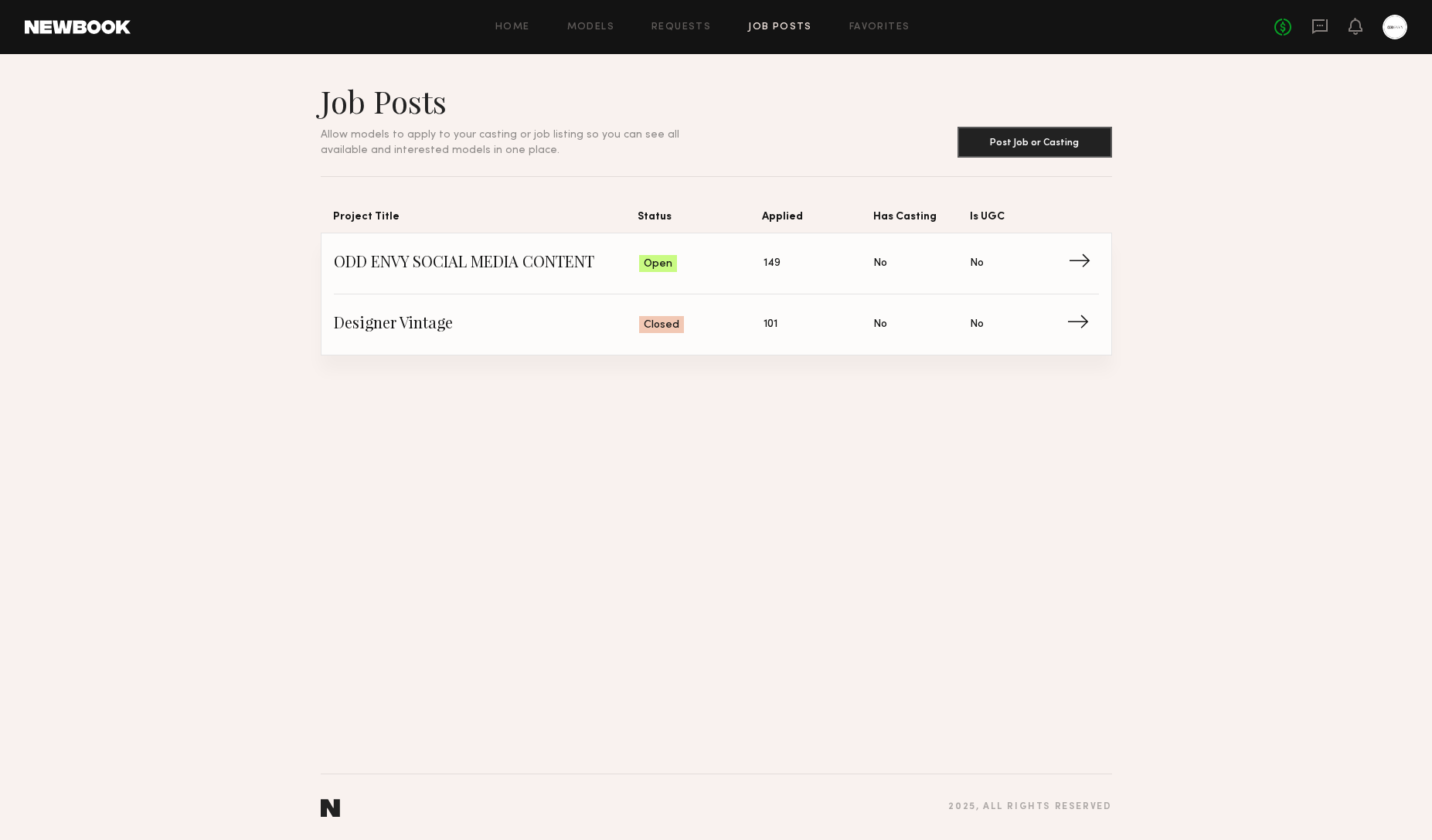
click at [1080, 256] on span "→" at bounding box center [1083, 264] width 32 height 24
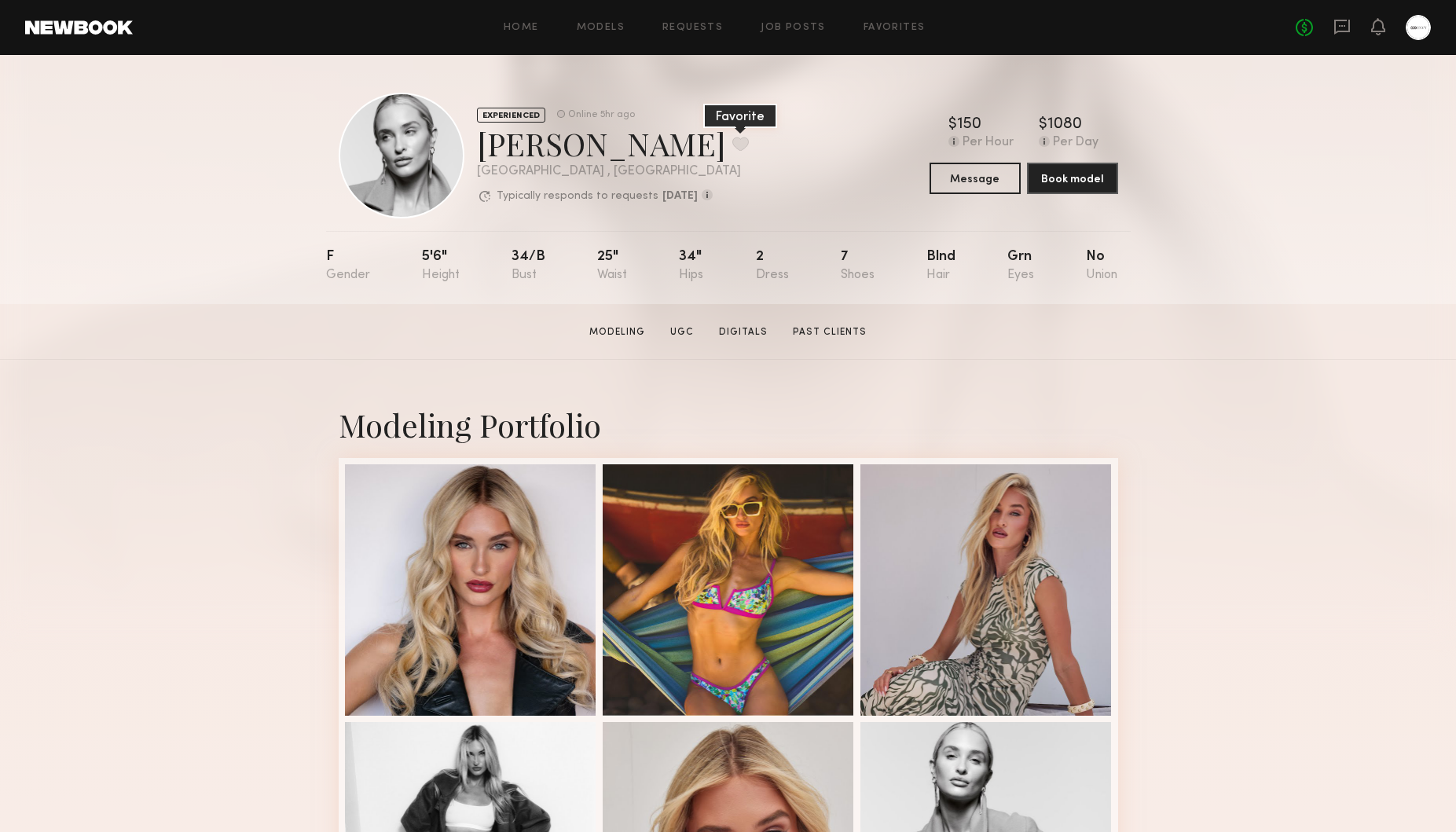
click at [732, 141] on button at bounding box center [740, 143] width 16 height 14
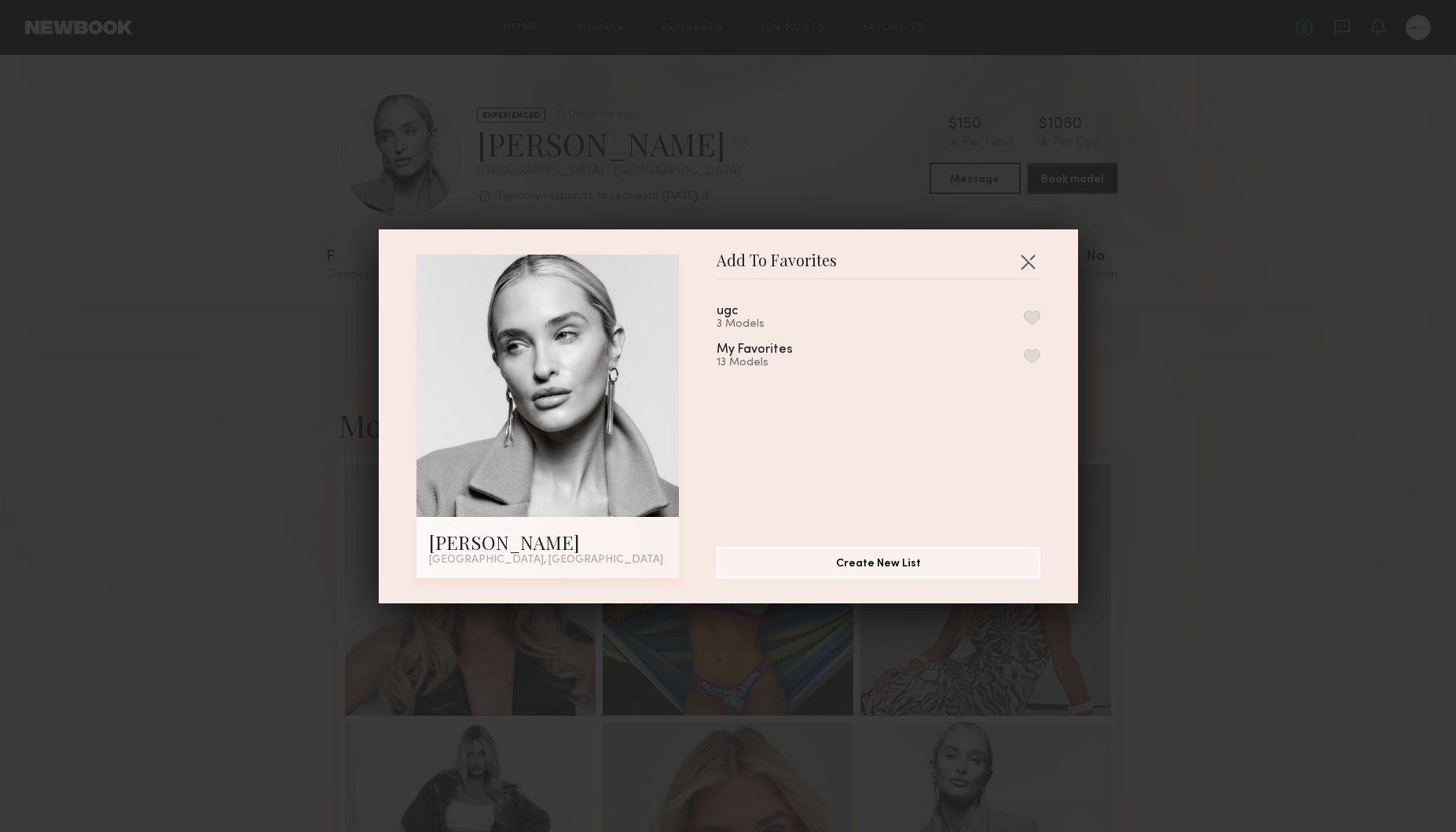
click at [1033, 316] on button "button" at bounding box center [1031, 317] width 16 height 14
click at [1026, 262] on button "button" at bounding box center [1027, 261] width 25 height 25
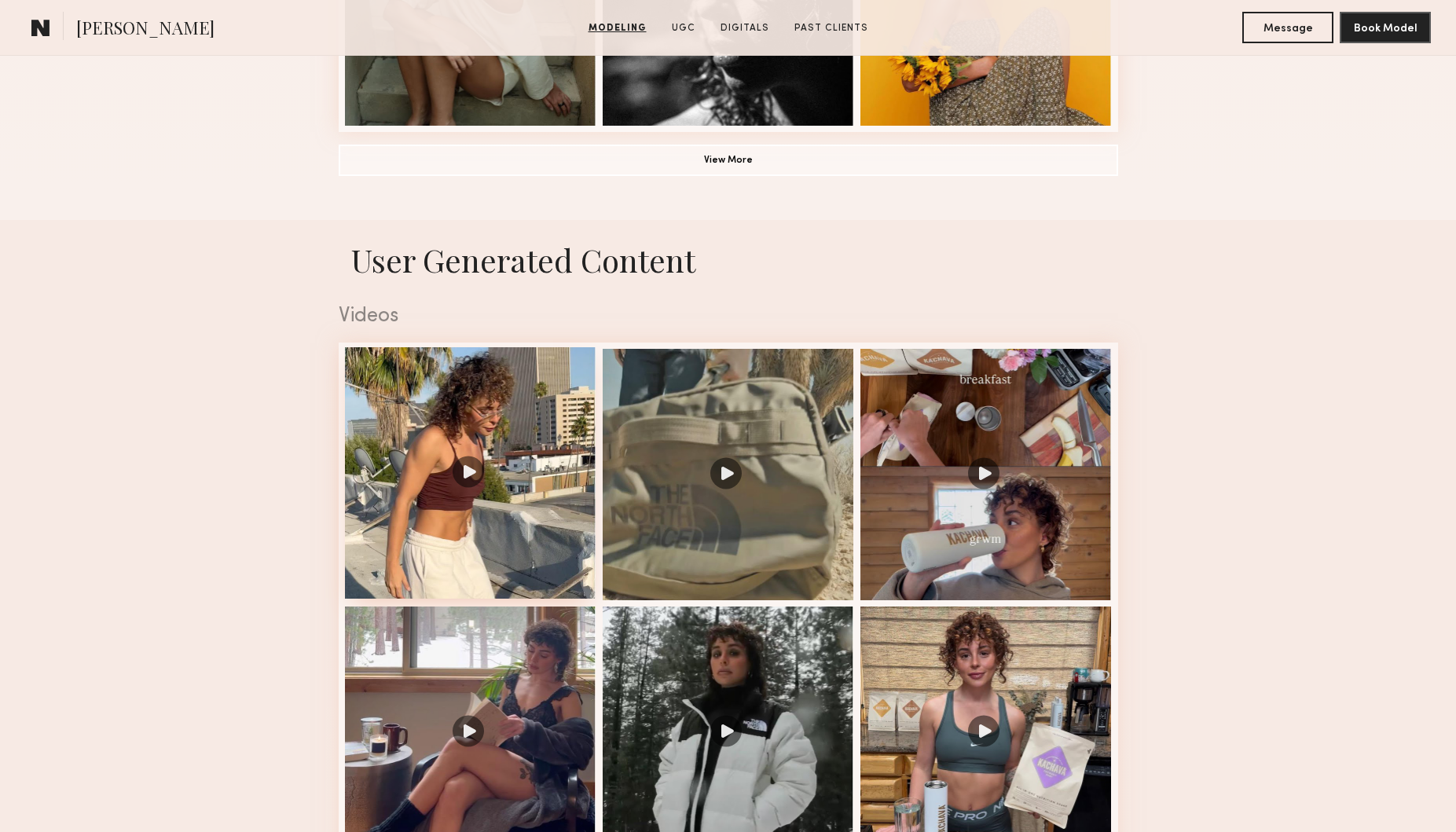
scroll to position [1413, 0]
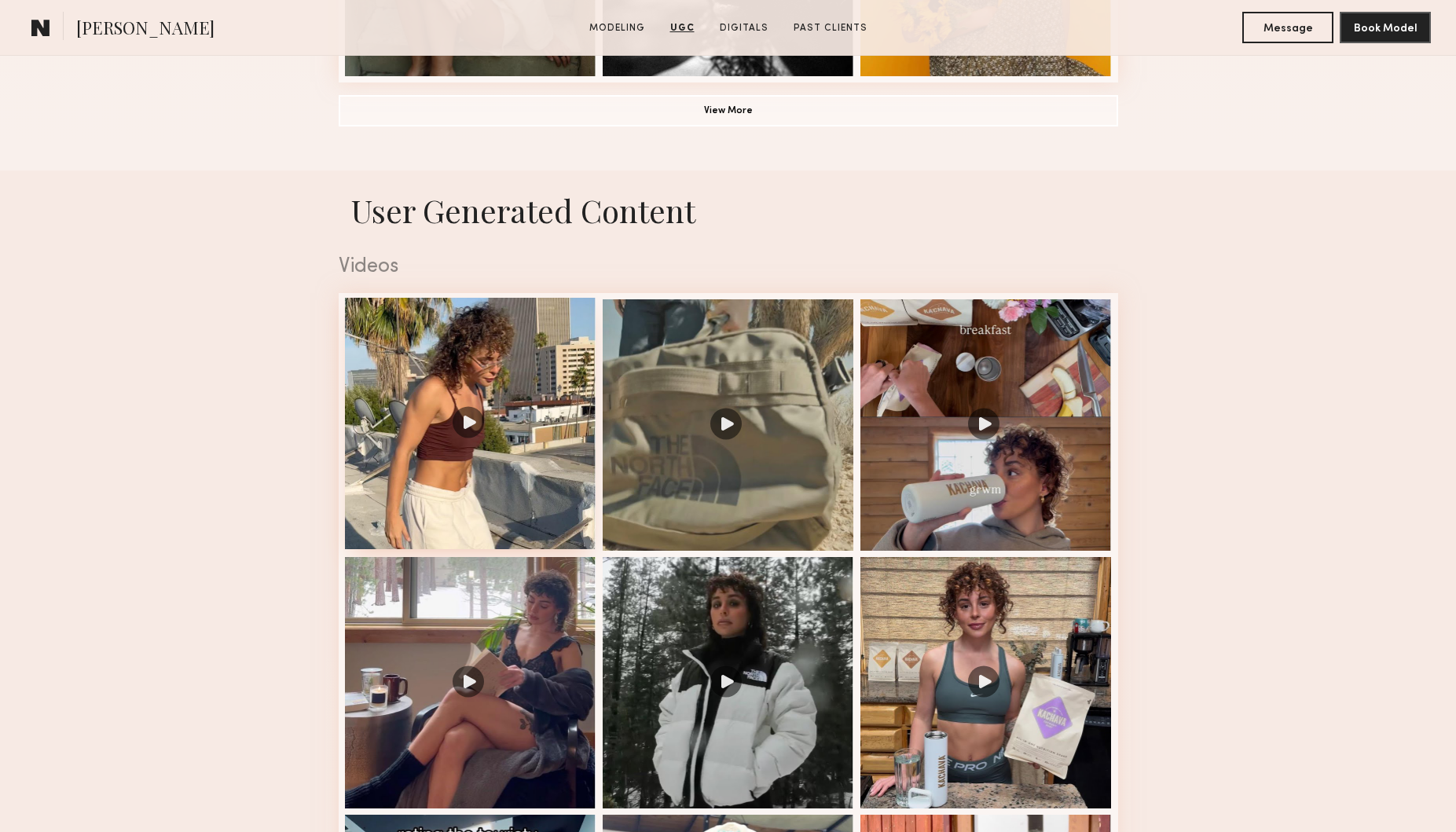
click at [474, 419] on div at bounding box center [470, 423] width 251 height 251
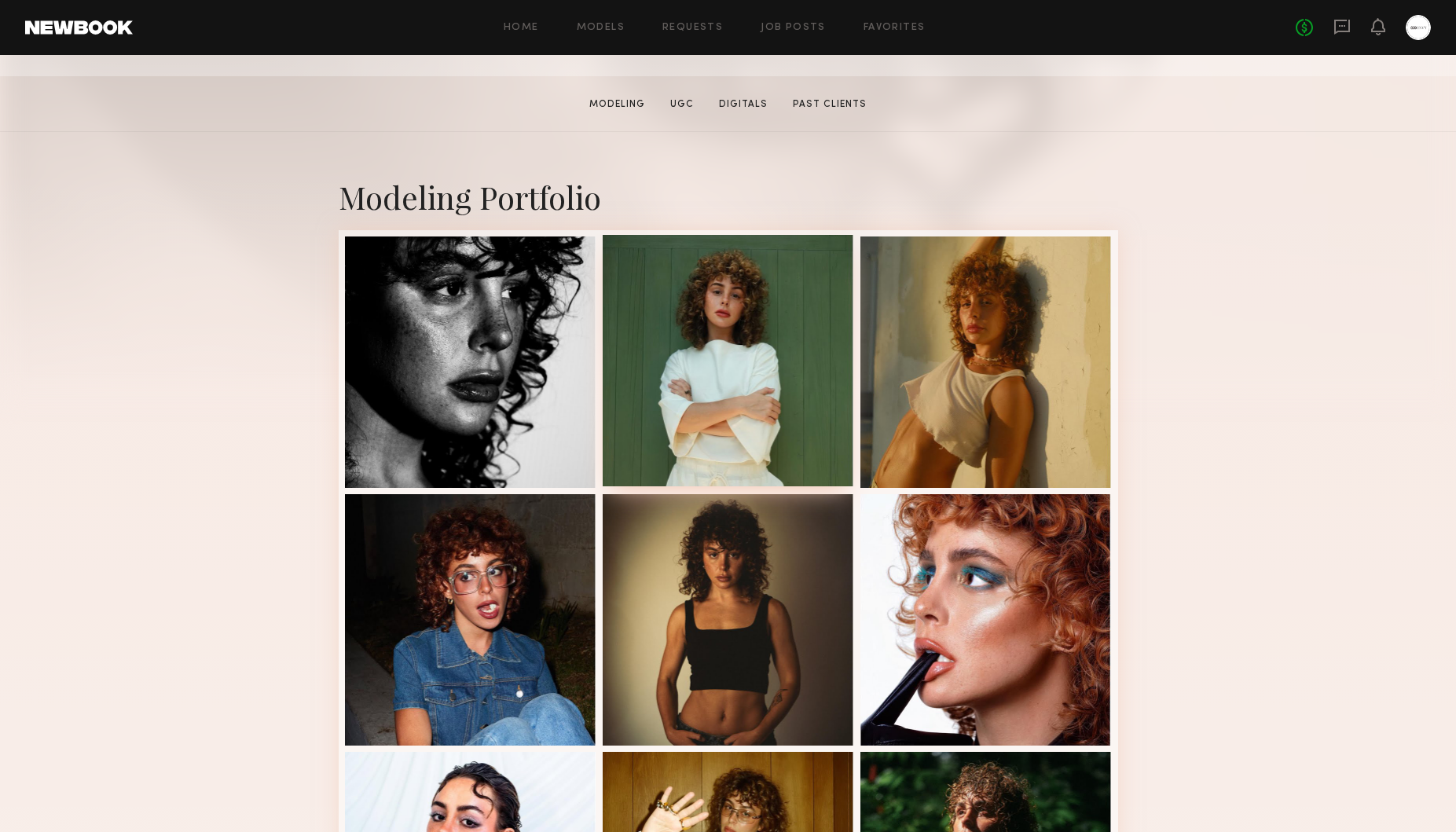
scroll to position [239, 0]
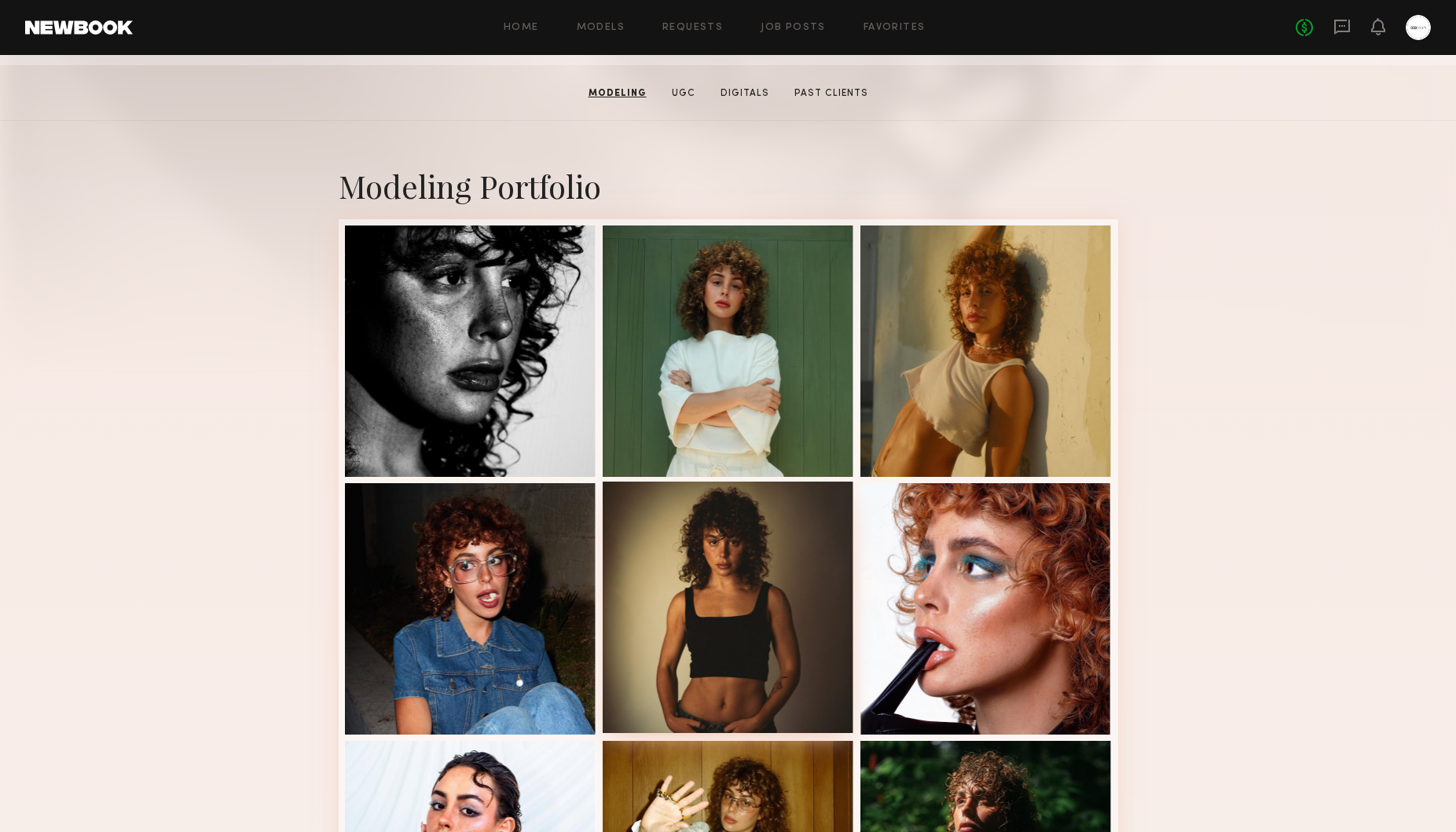
click at [709, 581] on div at bounding box center [728, 607] width 251 height 251
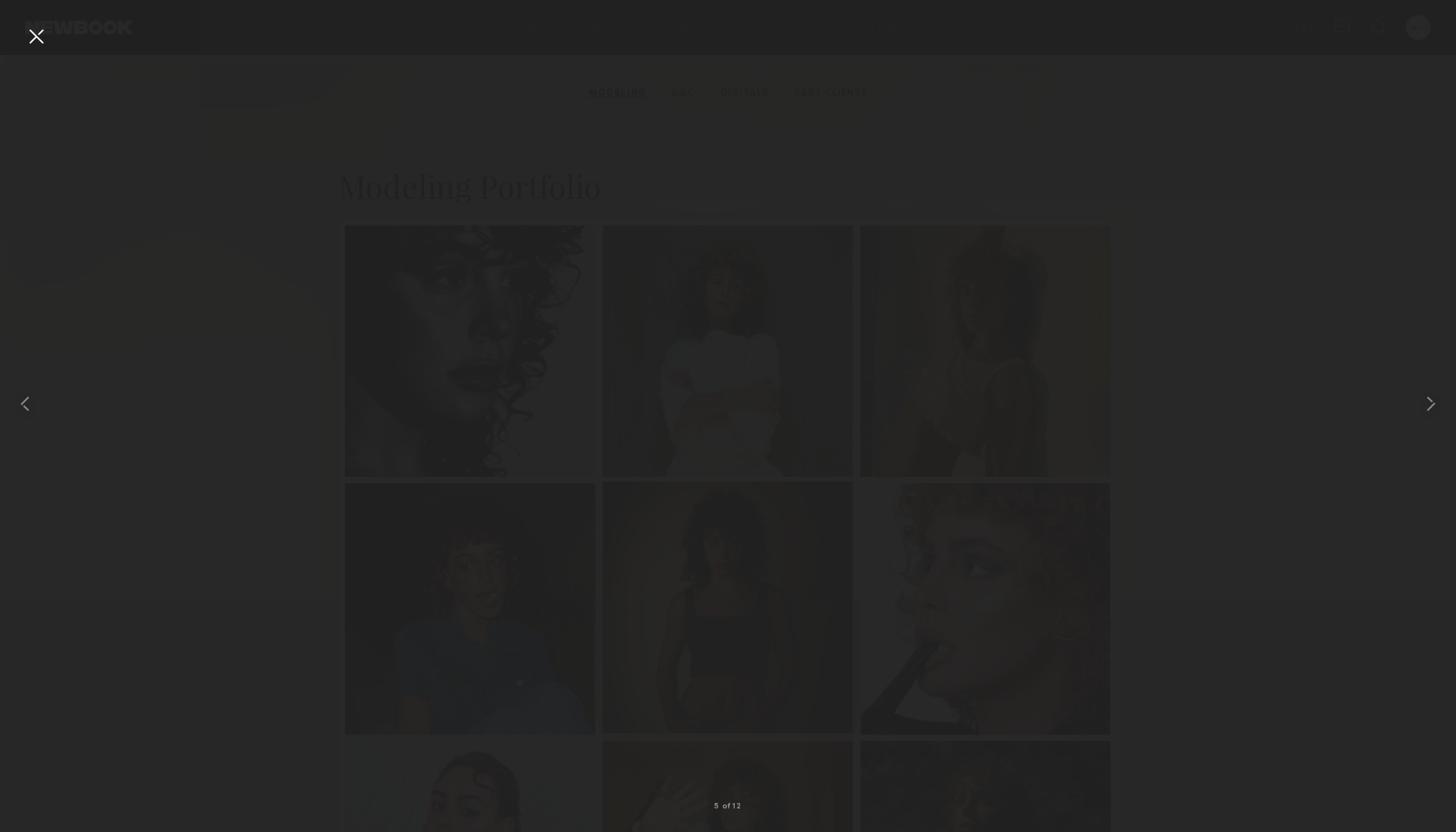
click at [709, 581] on div at bounding box center [728, 607] width 251 height 251
